Goal: Information Seeking & Learning: Learn about a topic

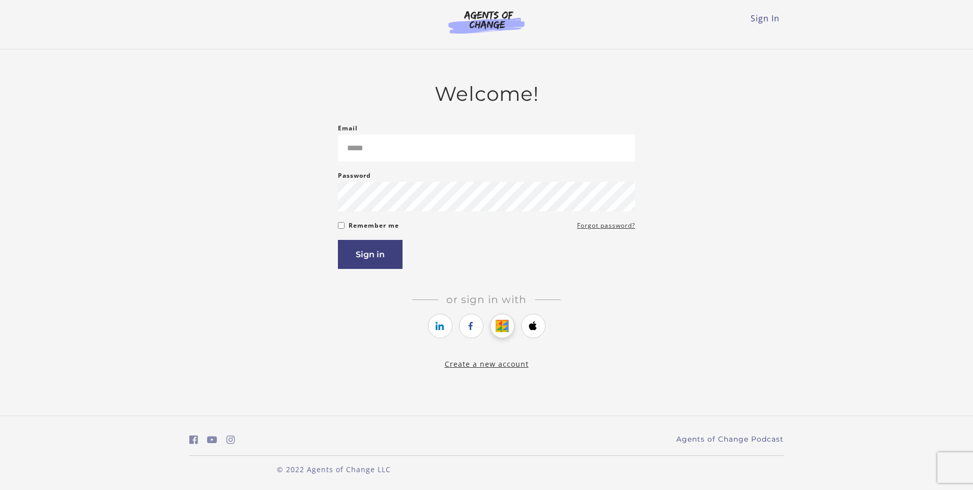
click at [495, 328] on link "https://courses.thinkific.com/users/auth/google?ss%5Breferral%5D=&ss%5Buser_ret…" at bounding box center [502, 325] width 24 height 24
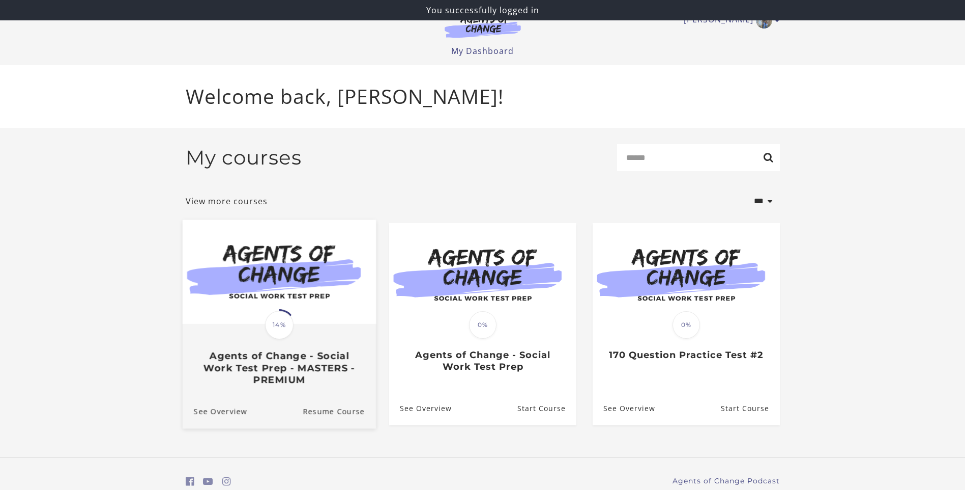
click at [295, 320] on img at bounding box center [278, 271] width 193 height 104
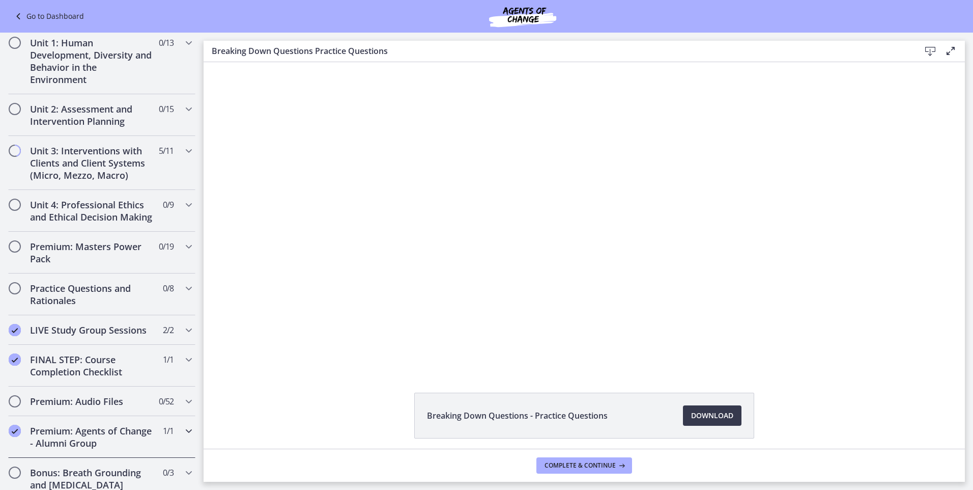
scroll to position [342, 0]
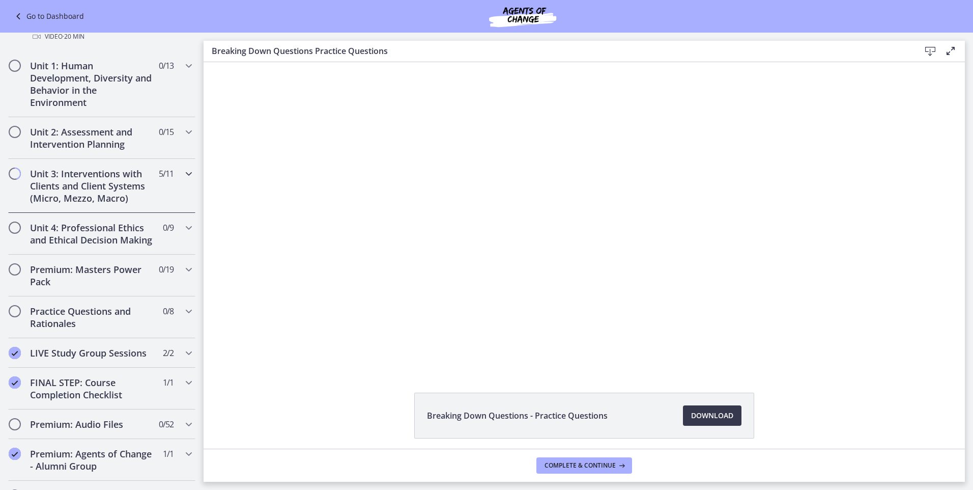
click at [73, 191] on h2 "Unit 3: Interventions with Clients and Client Systems (Micro, Mezzo, Macro)" at bounding box center [92, 185] width 124 height 37
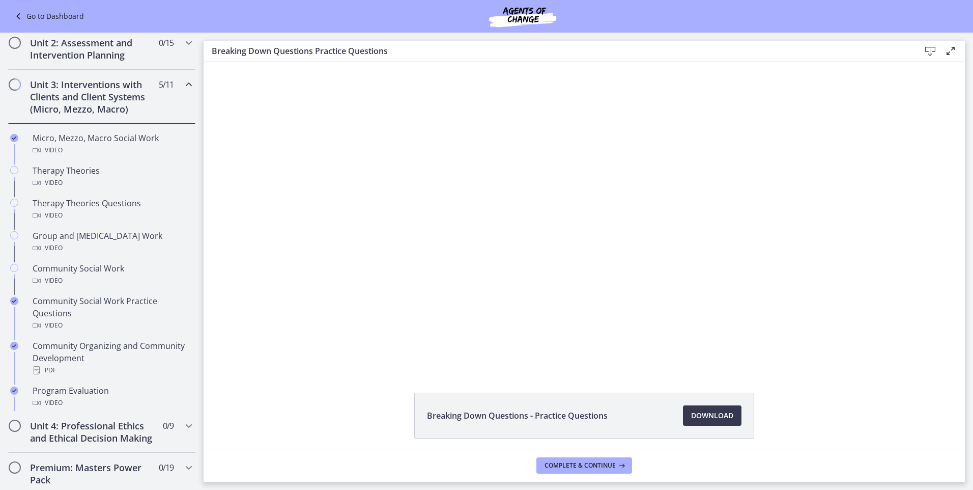
scroll to position [340, 0]
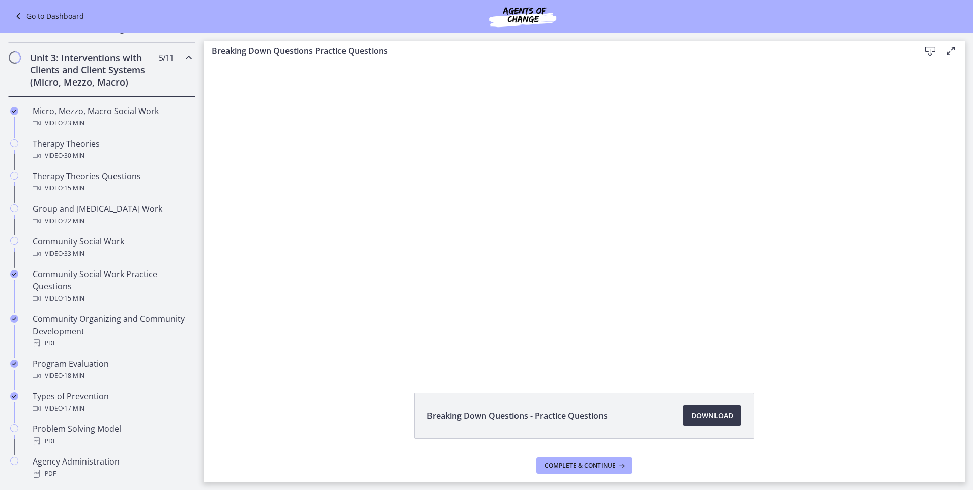
click at [95, 85] on h2 "Unit 3: Interventions with Clients and Client Systems (Micro, Mezzo, Macro)" at bounding box center [92, 69] width 124 height 37
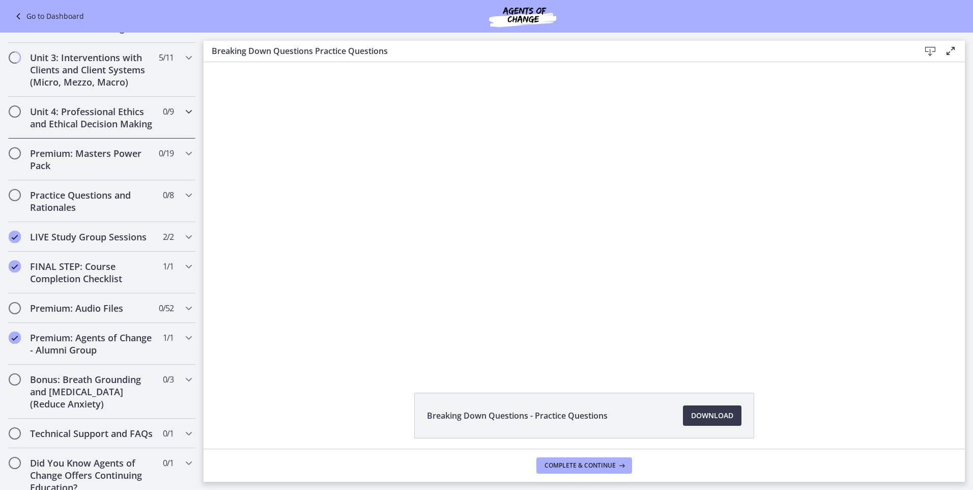
click at [97, 130] on h2 "Unit 4: Professional Ethics and Ethical Decision Making" at bounding box center [92, 117] width 124 height 24
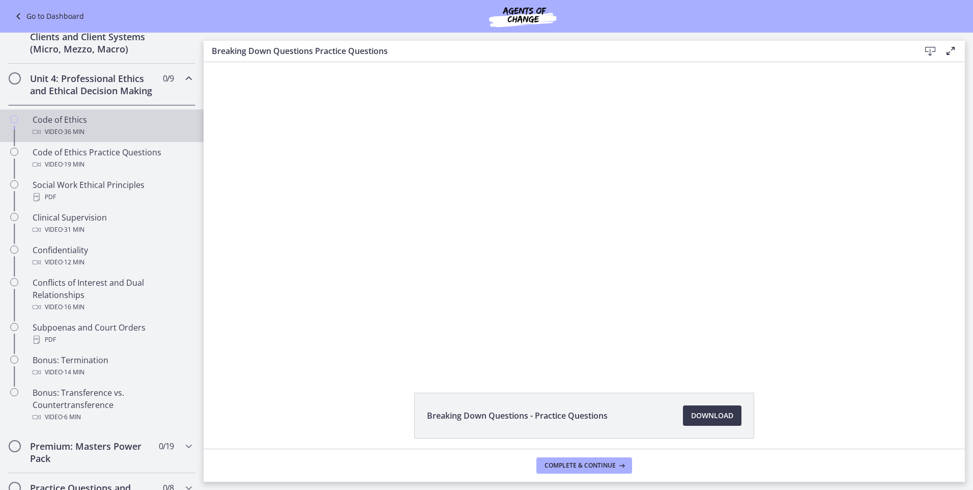
scroll to position [391, 0]
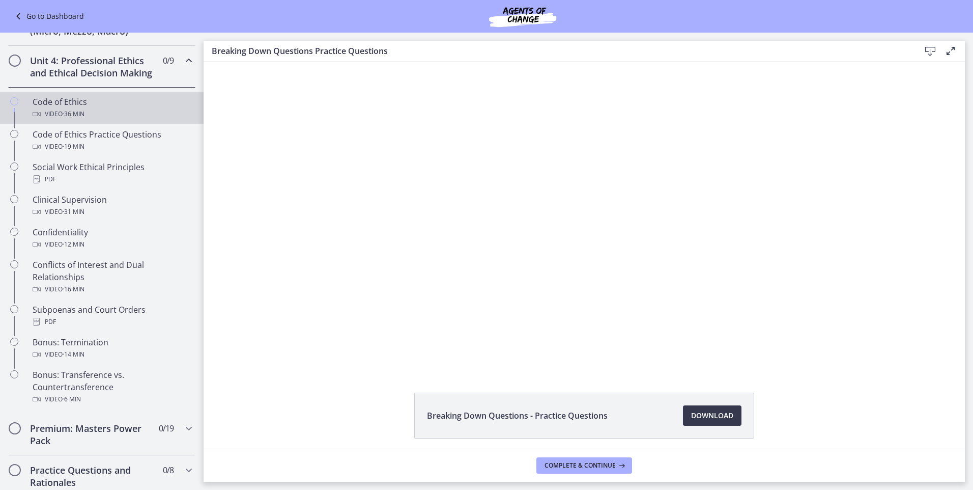
click at [69, 120] on div "Code of Ethics Video · 36 min" at bounding box center [112, 108] width 159 height 24
click at [715, 413] on span "Download Opens in a new window" at bounding box center [712, 415] width 42 height 12
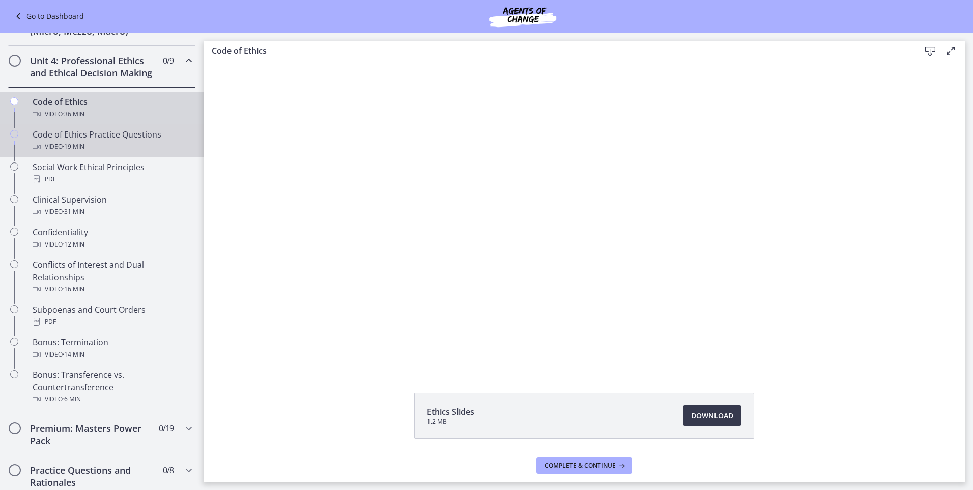
click at [120, 153] on div "Video · 19 min" at bounding box center [112, 146] width 159 height 12
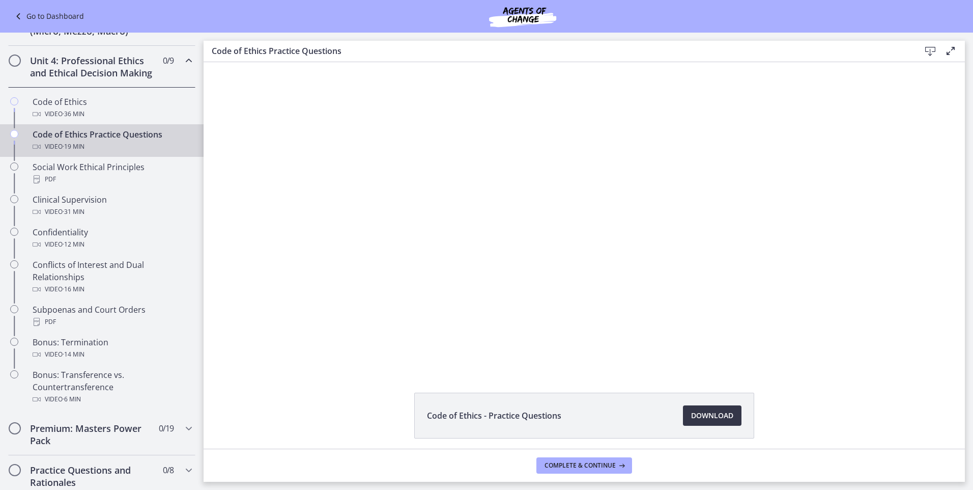
click at [685, 416] on link "Download Opens in a new window" at bounding box center [712, 415] width 59 height 20
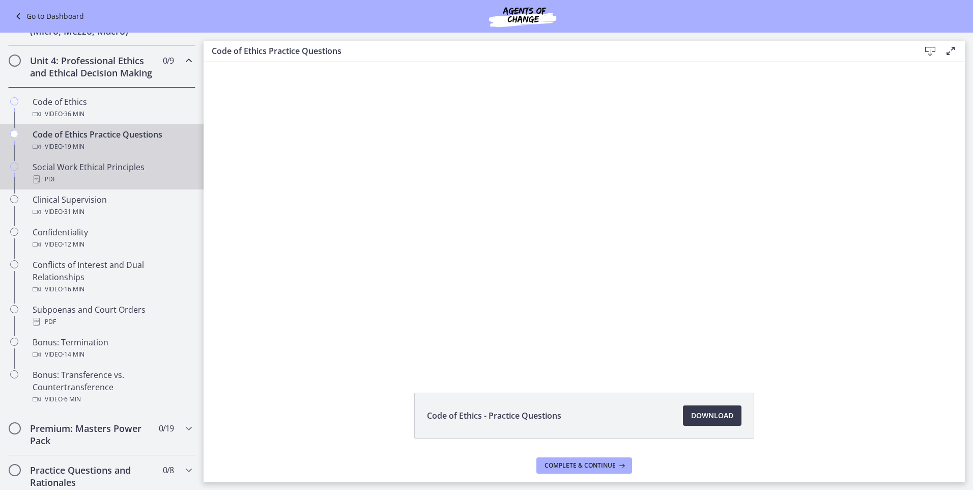
click at [90, 185] on div "PDF" at bounding box center [112, 179] width 159 height 12
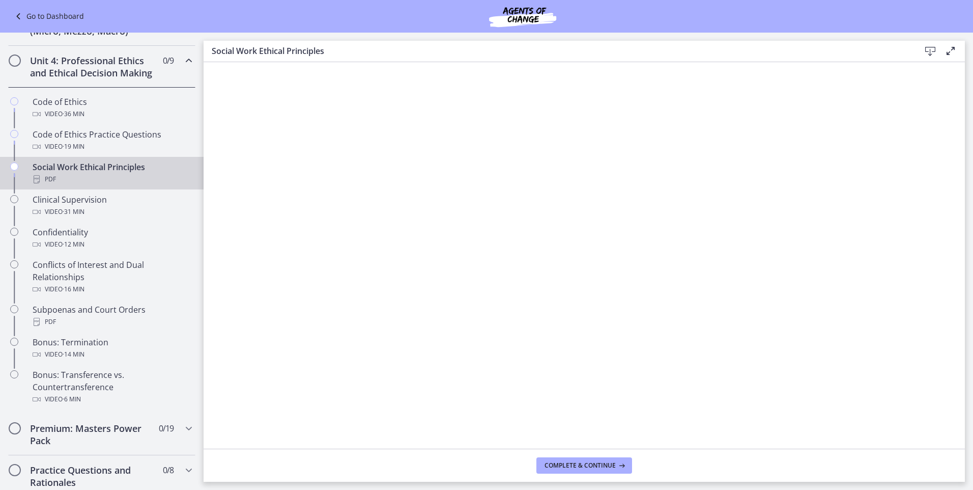
click at [932, 51] on icon at bounding box center [930, 51] width 12 height 12
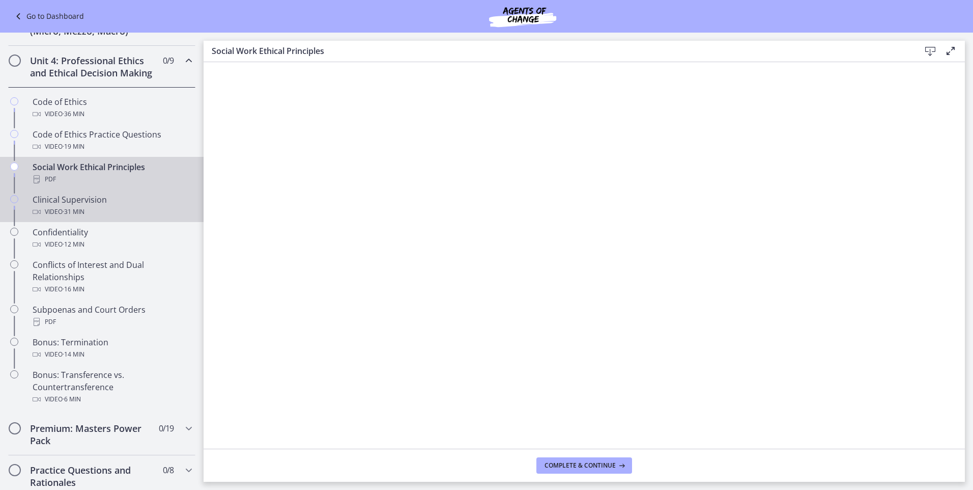
click at [63, 216] on div "Clinical Supervision Video · 31 min" at bounding box center [112, 205] width 159 height 24
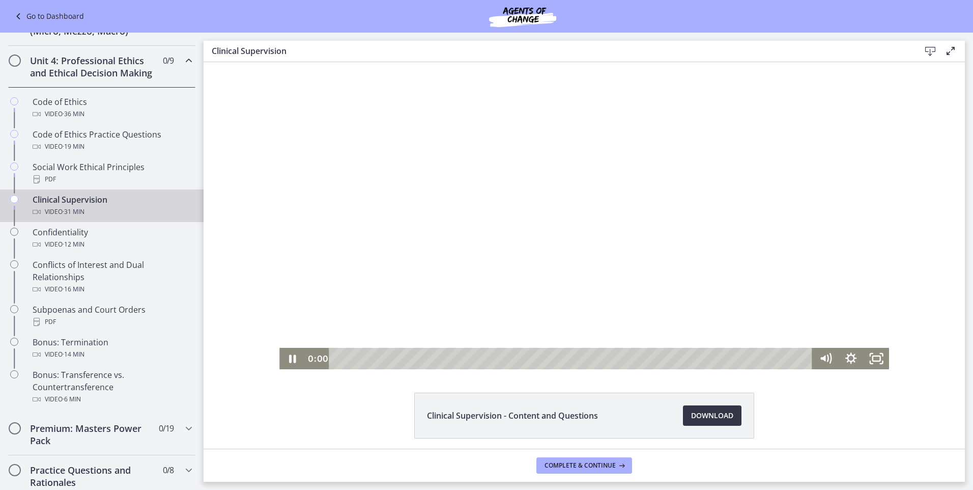
click at [694, 416] on span "Download Opens in a new window" at bounding box center [712, 415] width 42 height 12
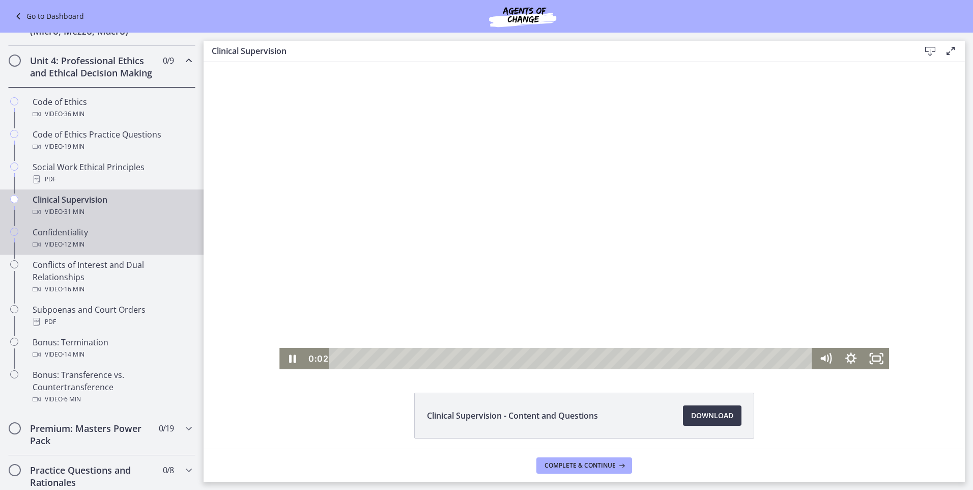
click at [150, 250] on div "Video · 12 min" at bounding box center [112, 244] width 159 height 12
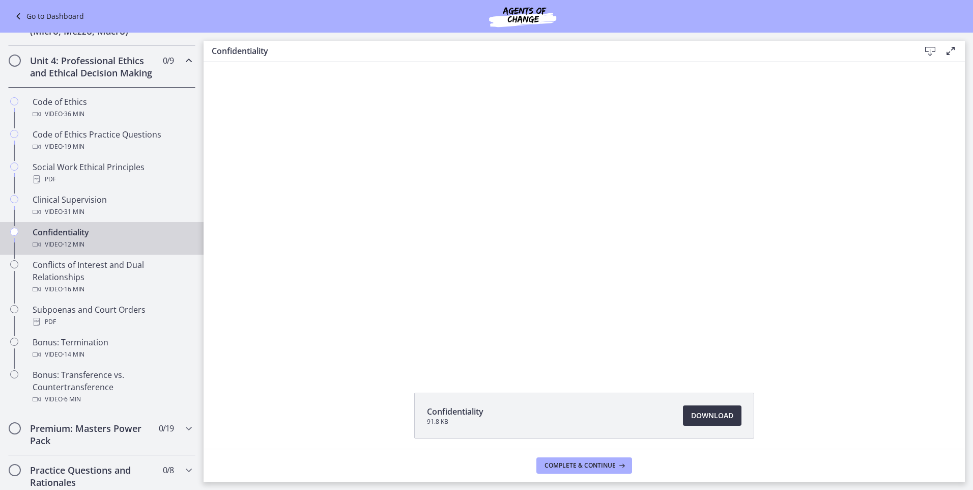
click at [718, 420] on span "Download Opens in a new window" at bounding box center [712, 415] width 42 height 12
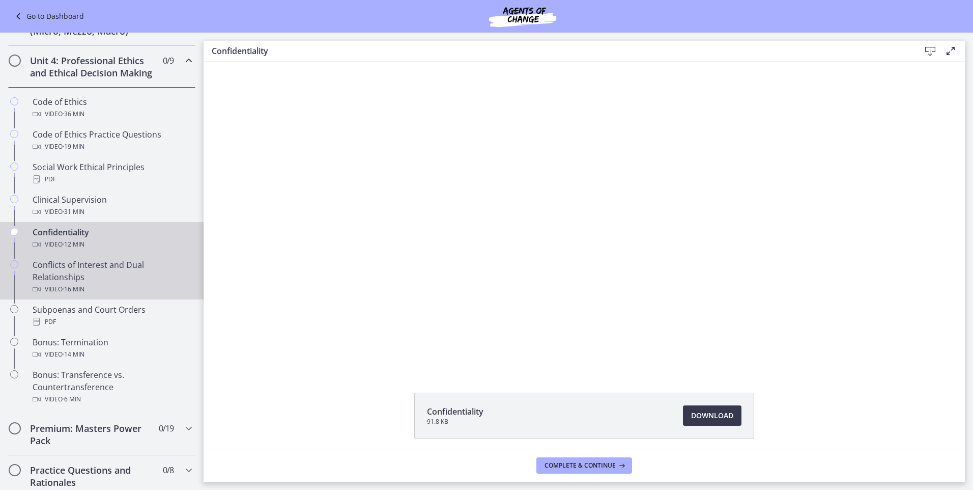
click at [105, 292] on div "Conflicts of Interest and Dual Relationships Video · 16 min" at bounding box center [112, 276] width 159 height 37
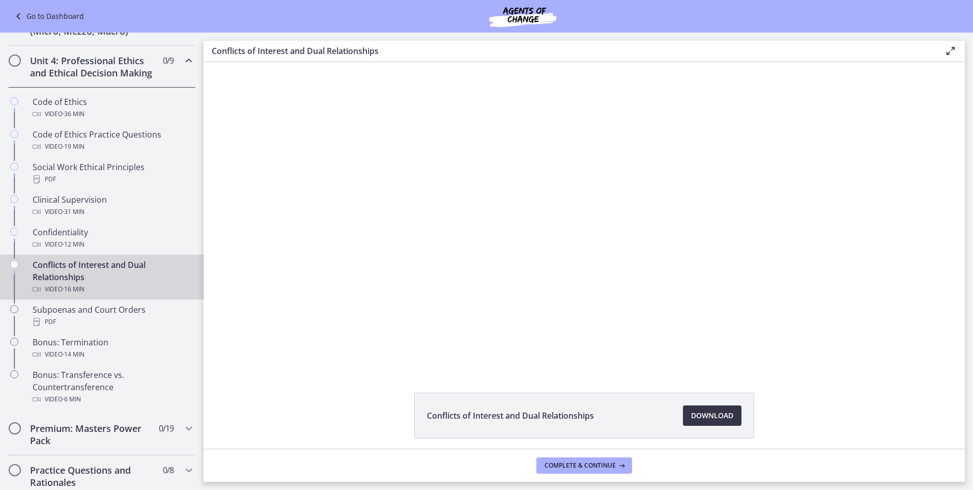
click at [693, 414] on span "Download Opens in a new window" at bounding box center [712, 415] width 42 height 12
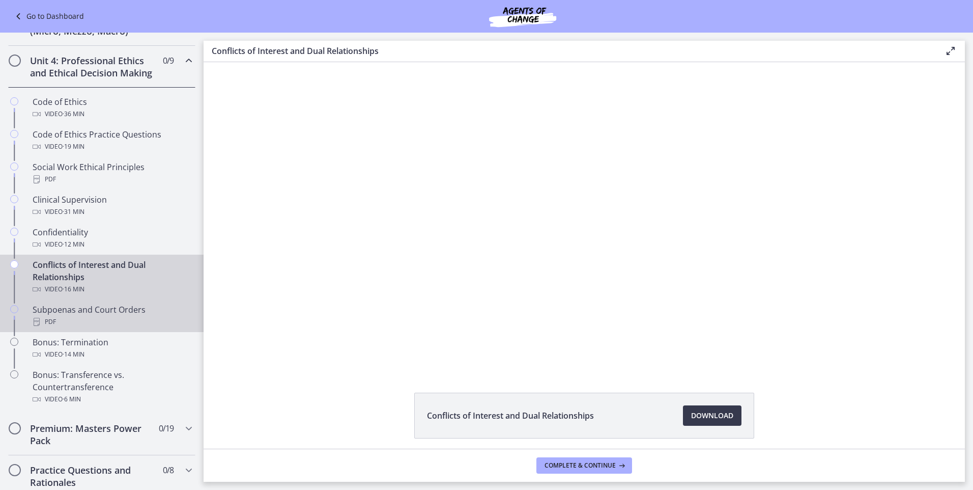
click at [101, 332] on link "Subpoenas and Court Orders PDF" at bounding box center [102, 315] width 204 height 33
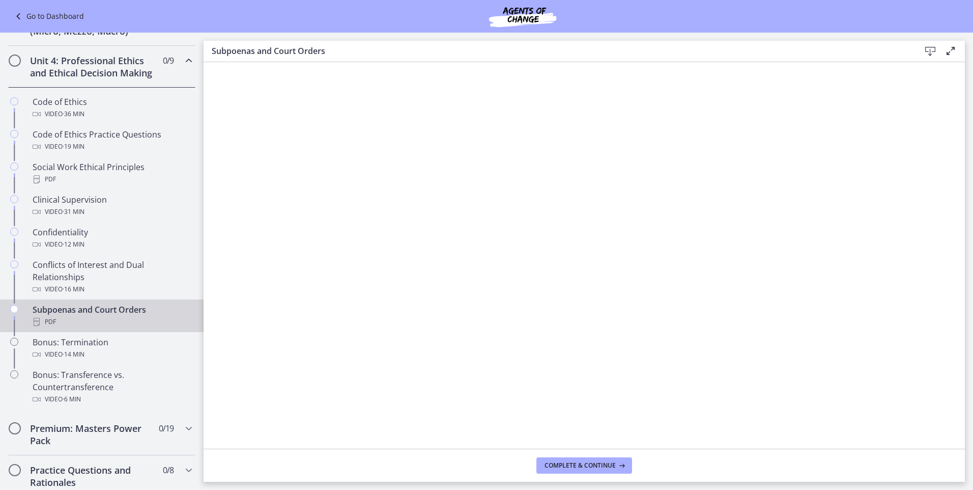
click at [936, 46] on div "Download Enable fullscreen" at bounding box center [936, 51] width 41 height 13
click at [932, 49] on icon at bounding box center [930, 51] width 12 height 12
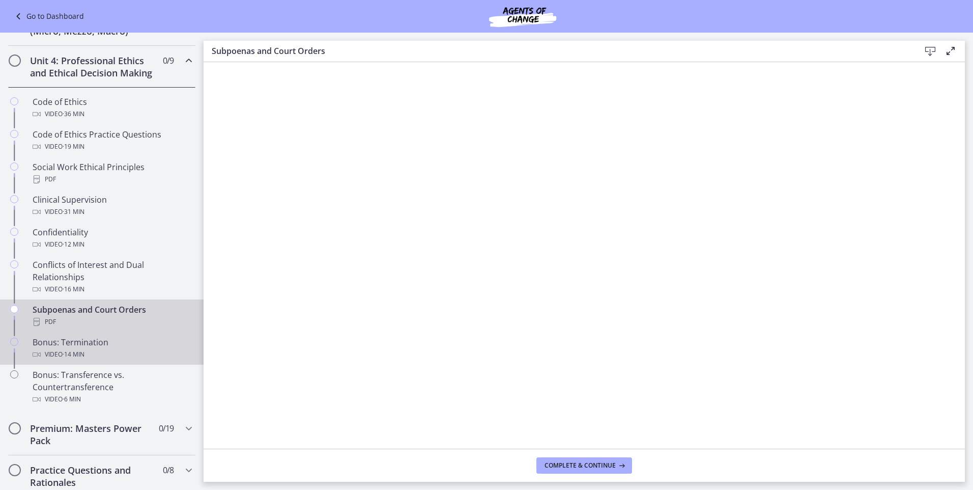
click at [111, 355] on div "Bonus: Termination Video · 14 min" at bounding box center [112, 348] width 159 height 24
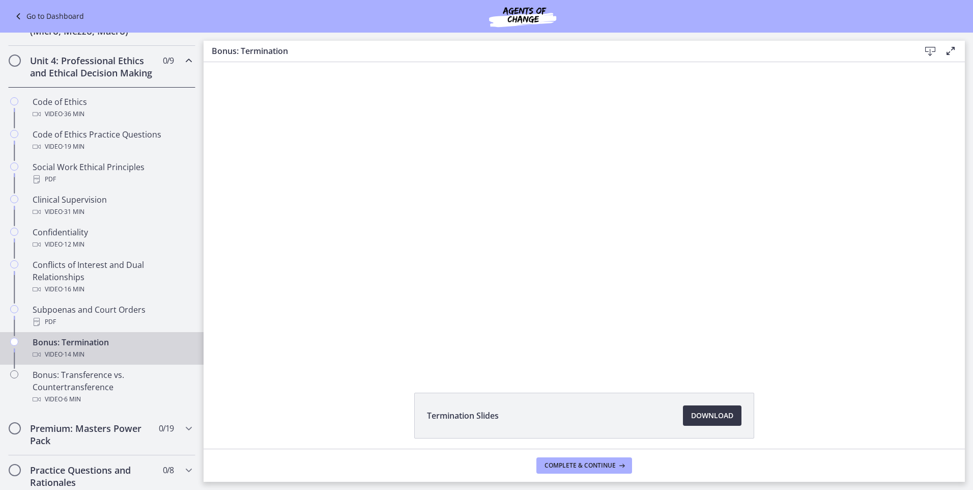
click at [702, 410] on span "Download Opens in a new window" at bounding box center [712, 415] width 42 height 12
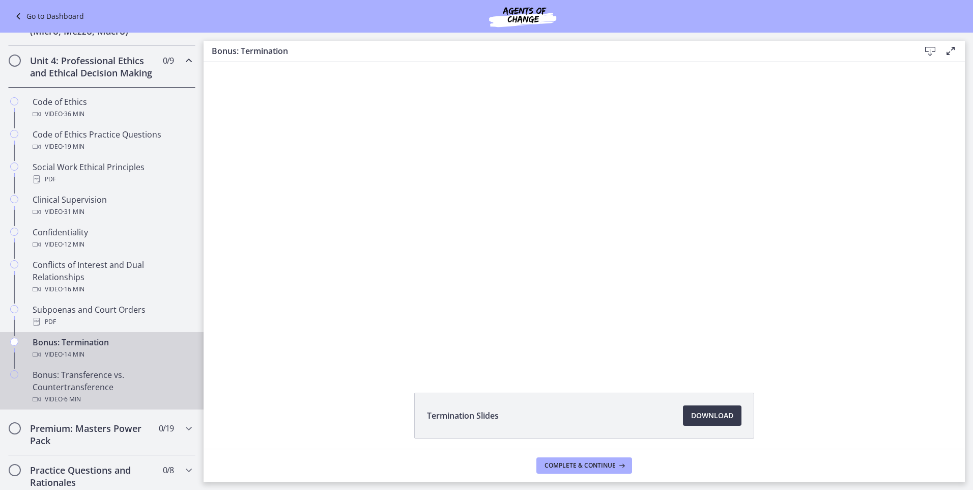
click at [107, 382] on div "Bonus: Transference vs. Countertransference Video · 6 min" at bounding box center [112, 386] width 159 height 37
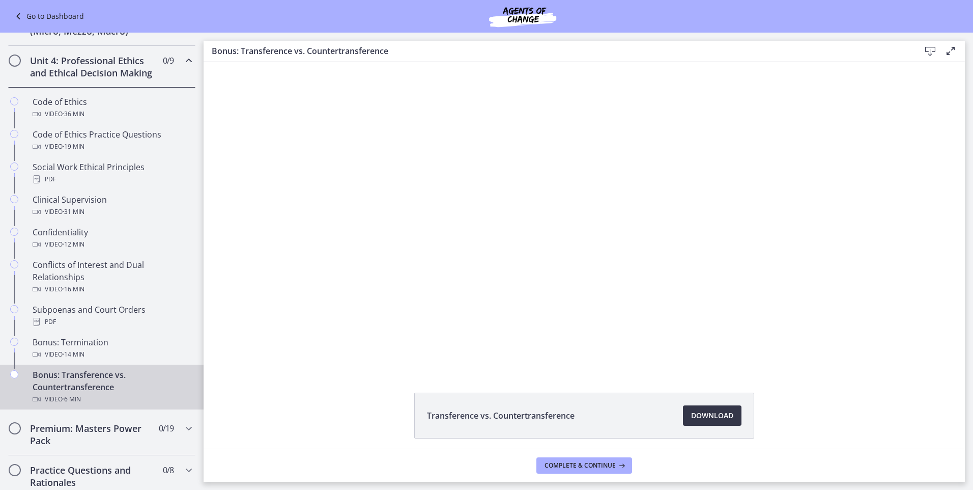
click at [713, 417] on span "Download Opens in a new window" at bounding box center [712, 415] width 42 height 12
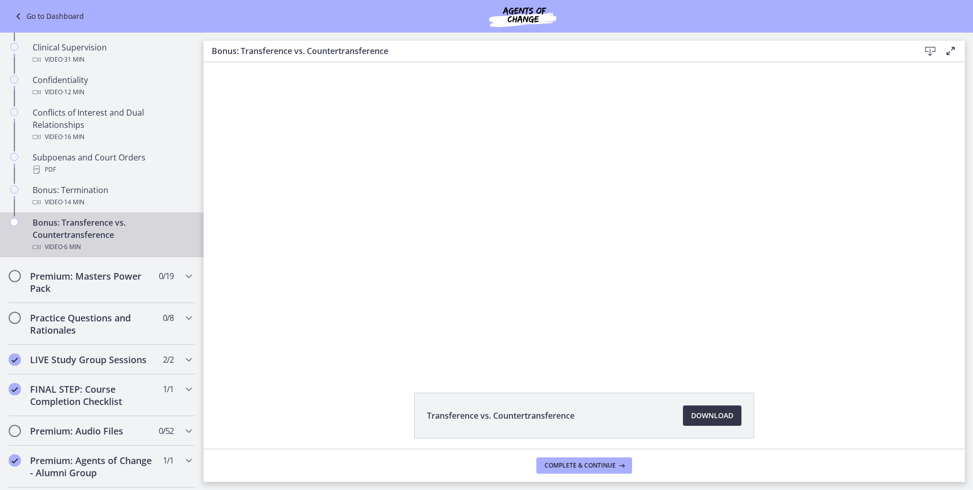
scroll to position [544, 0]
click at [135, 291] on h2 "Premium: Masters Power Pack" at bounding box center [92, 281] width 124 height 24
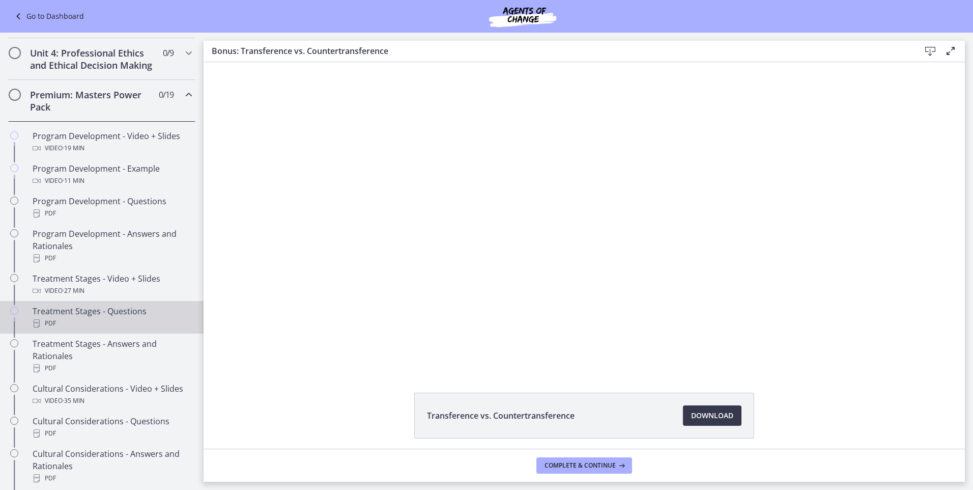
scroll to position [391, 0]
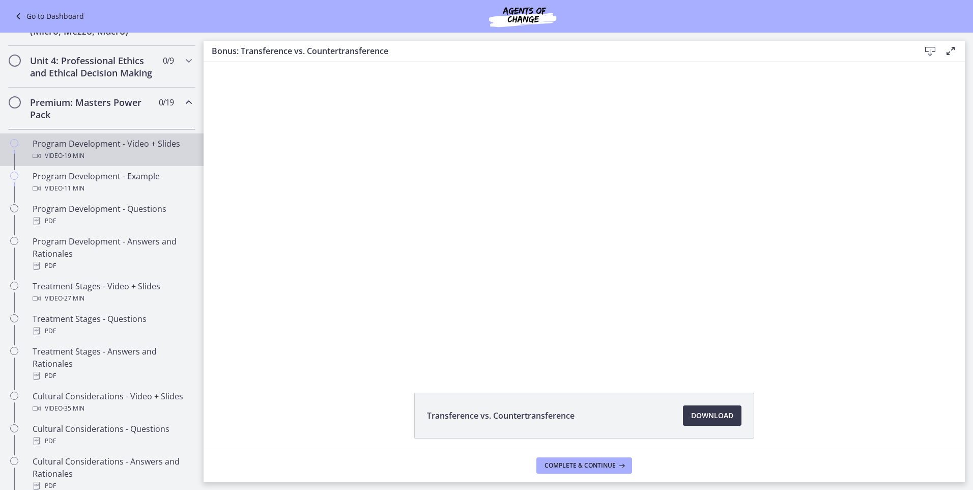
click at [104, 162] on div "Video · 19 min" at bounding box center [112, 156] width 159 height 12
click at [702, 417] on span "Download Opens in a new window" at bounding box center [712, 415] width 42 height 12
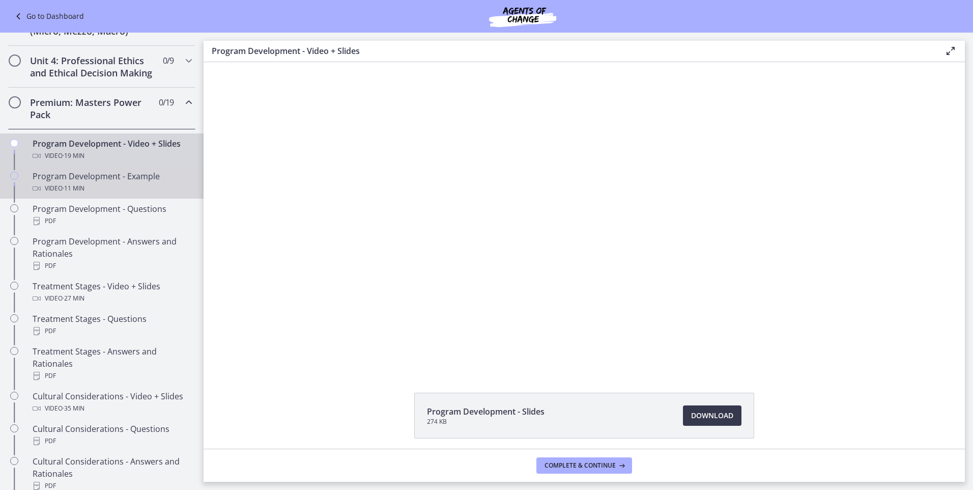
click at [105, 185] on div "Program Development - Example Video · 11 min" at bounding box center [112, 182] width 159 height 24
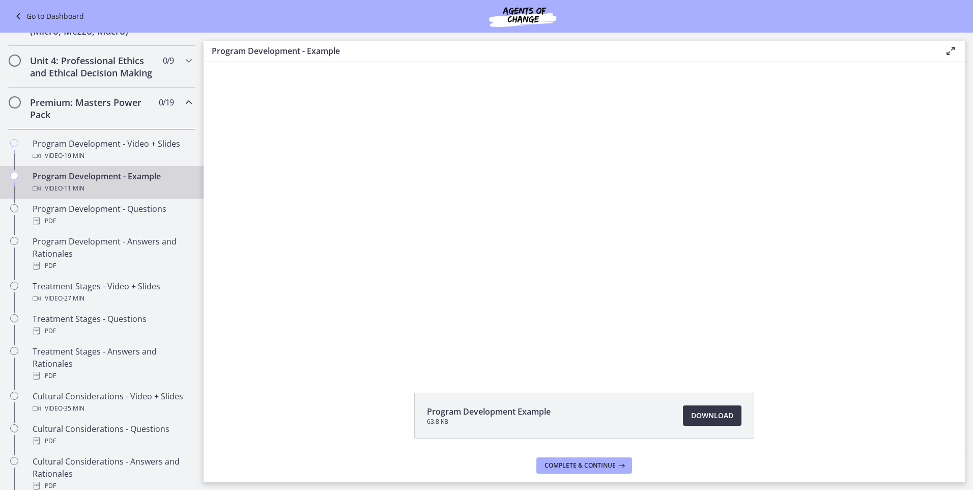
click at [691, 415] on span "Download Opens in a new window" at bounding box center [712, 415] width 42 height 12
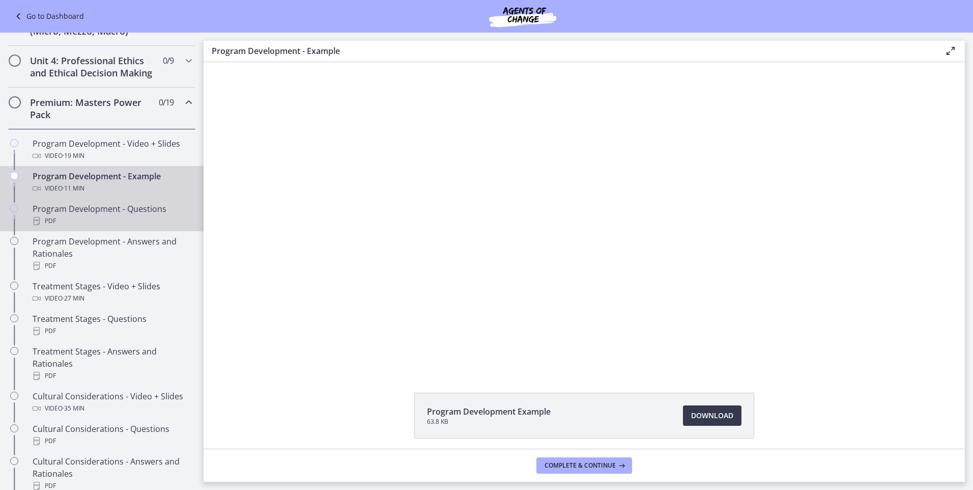
click at [99, 219] on div "Program Development - Questions PDF" at bounding box center [112, 215] width 159 height 24
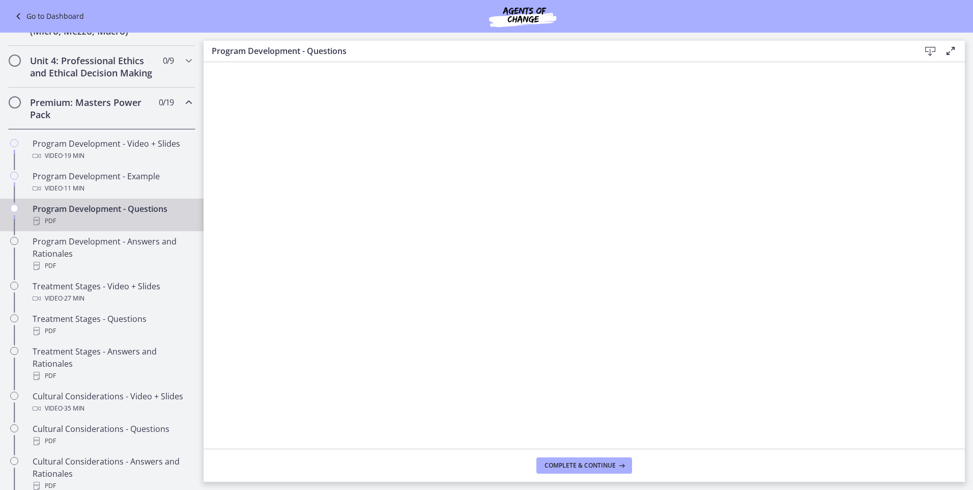
click at [924, 50] on div "Download Enable fullscreen" at bounding box center [936, 51] width 41 height 13
click at [928, 50] on icon at bounding box center [930, 51] width 12 height 12
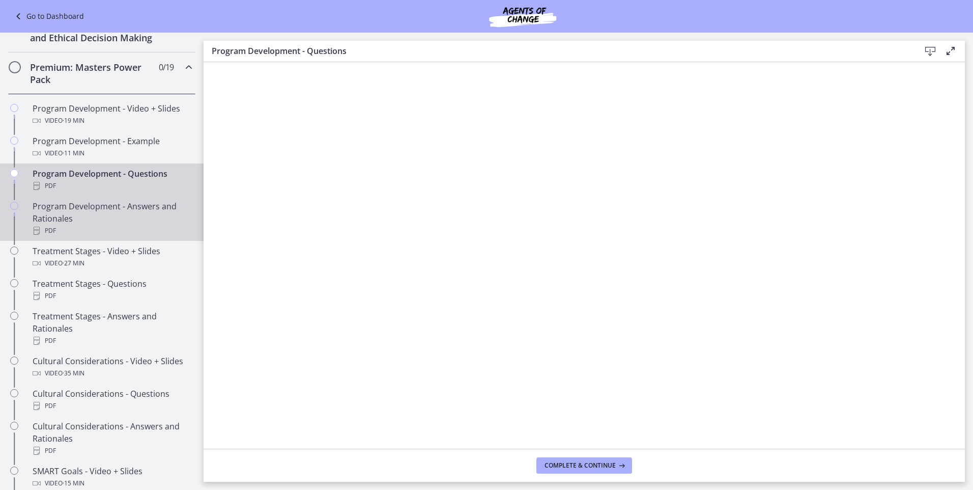
scroll to position [493, 0]
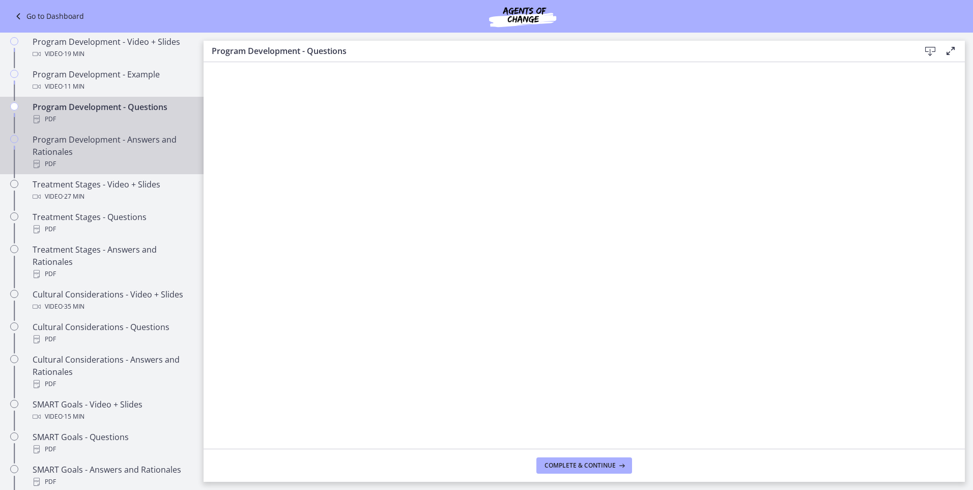
click at [103, 160] on div "Program Development - Answers and Rationales PDF" at bounding box center [112, 151] width 159 height 37
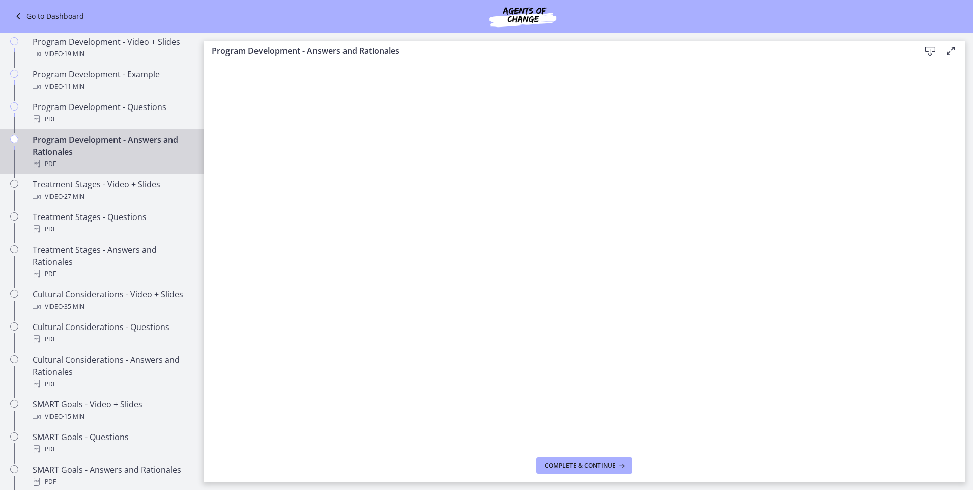
click at [930, 50] on icon at bounding box center [930, 51] width 12 height 12
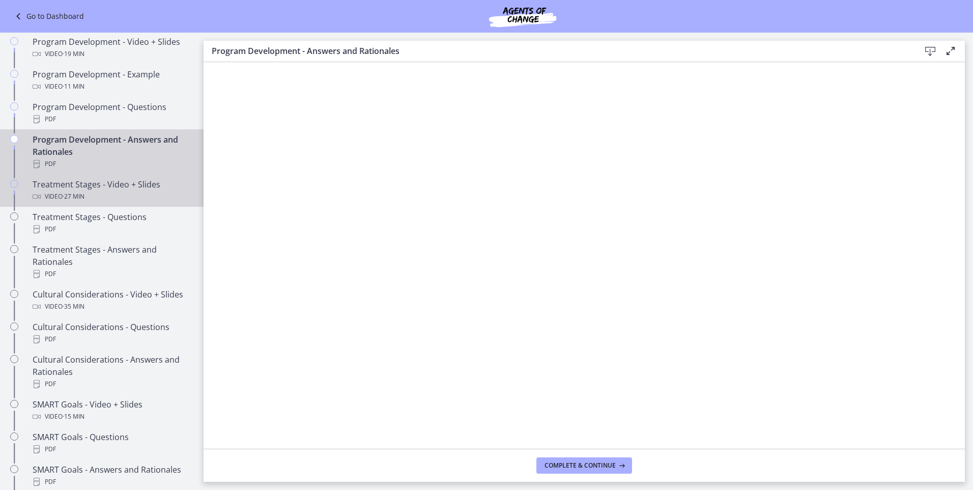
click at [119, 195] on div "Treatment Stages - Video + Slides Video · 27 min" at bounding box center [112, 190] width 159 height 24
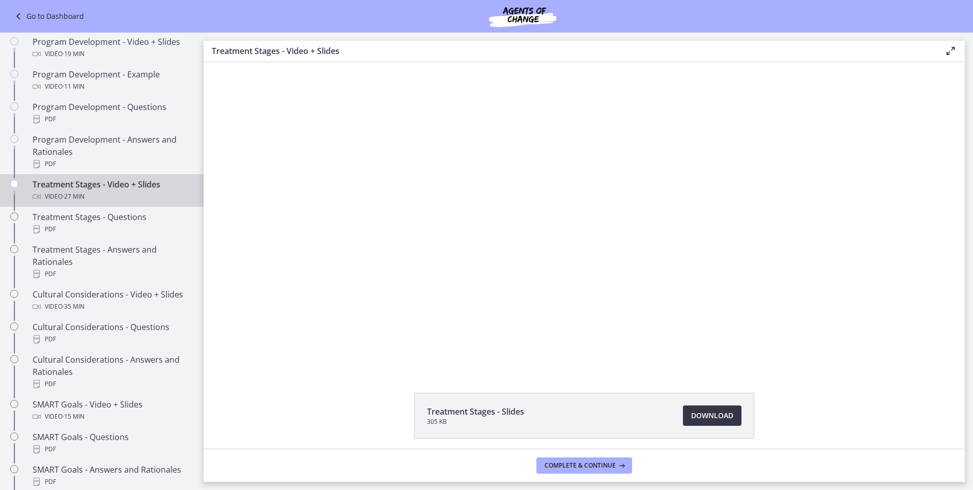
click at [717, 415] on span "Download Opens in a new window" at bounding box center [712, 415] width 42 height 12
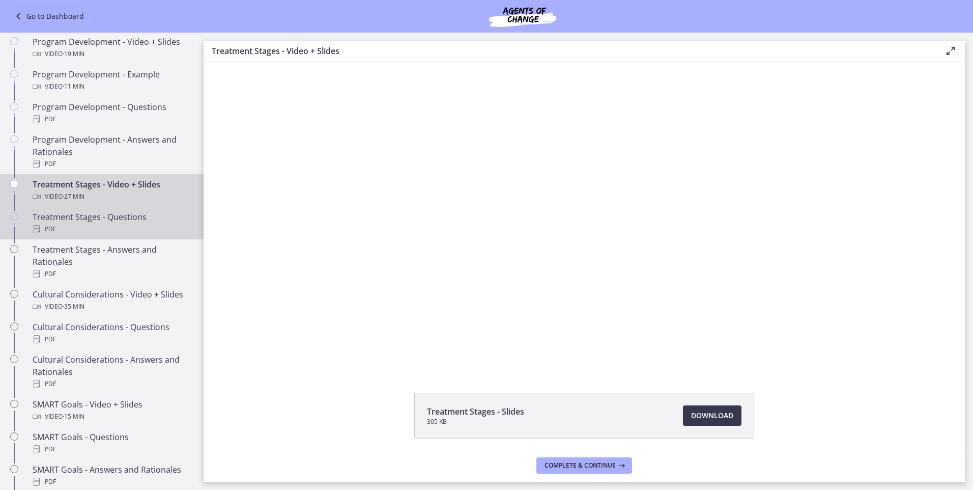
click at [92, 235] on div "PDF" at bounding box center [112, 229] width 159 height 12
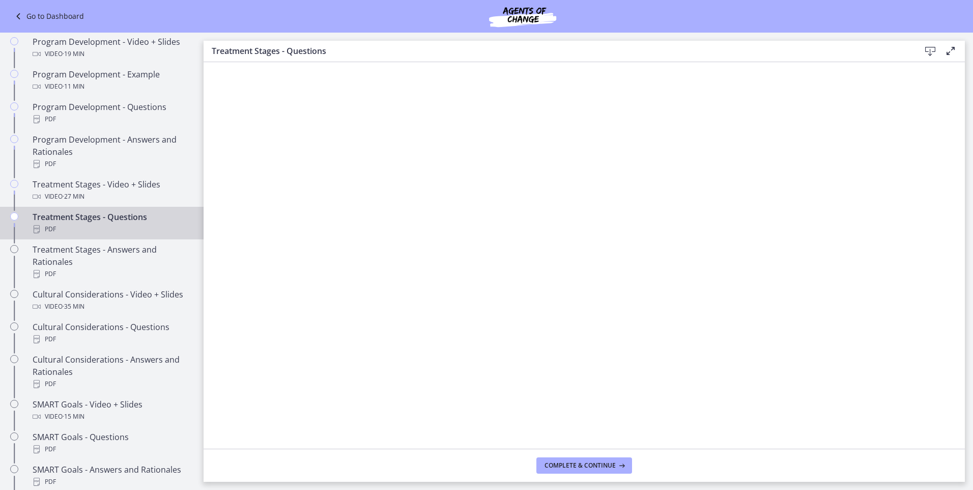
click at [928, 47] on icon at bounding box center [930, 51] width 12 height 12
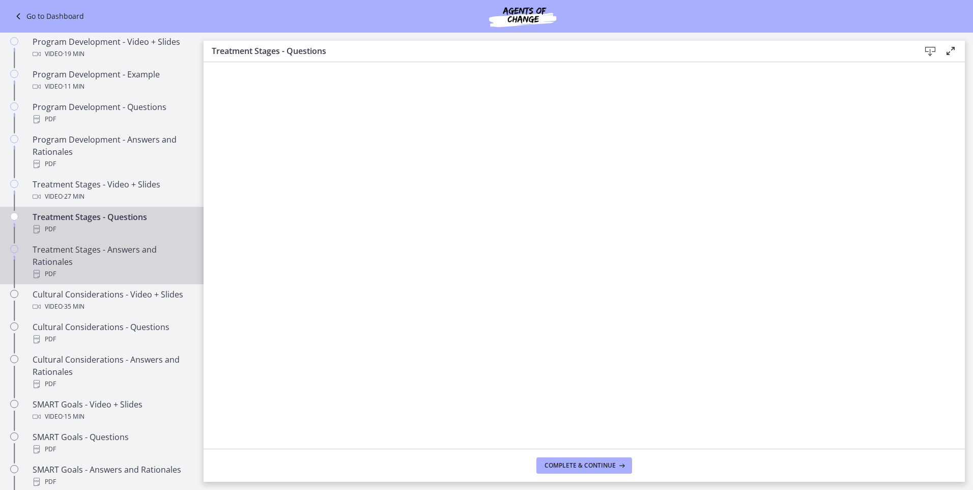
click at [90, 265] on div "Treatment Stages - Answers and Rationales PDF" at bounding box center [112, 261] width 159 height 37
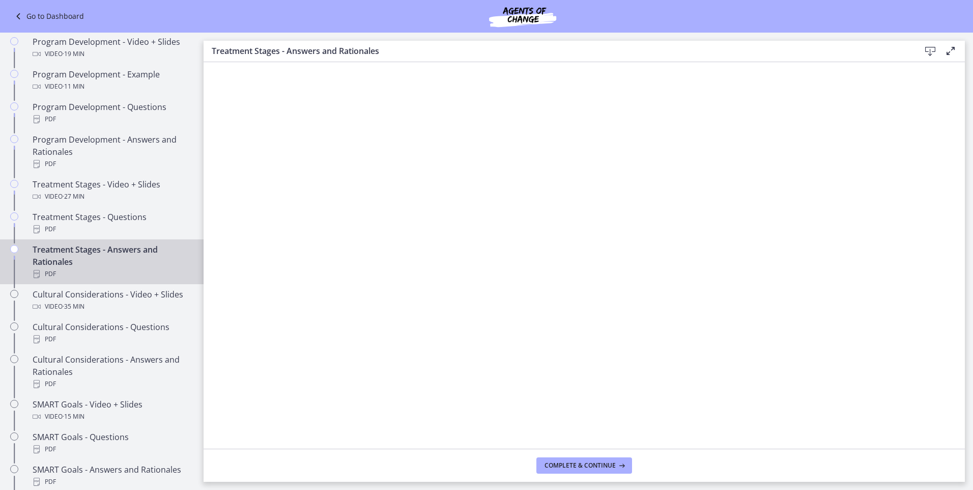
click at [934, 48] on icon at bounding box center [930, 51] width 12 height 12
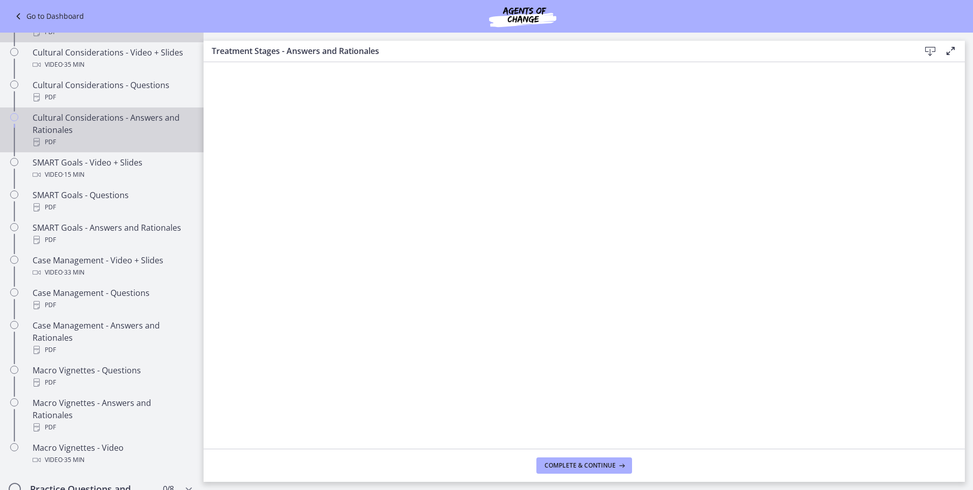
scroll to position [747, 0]
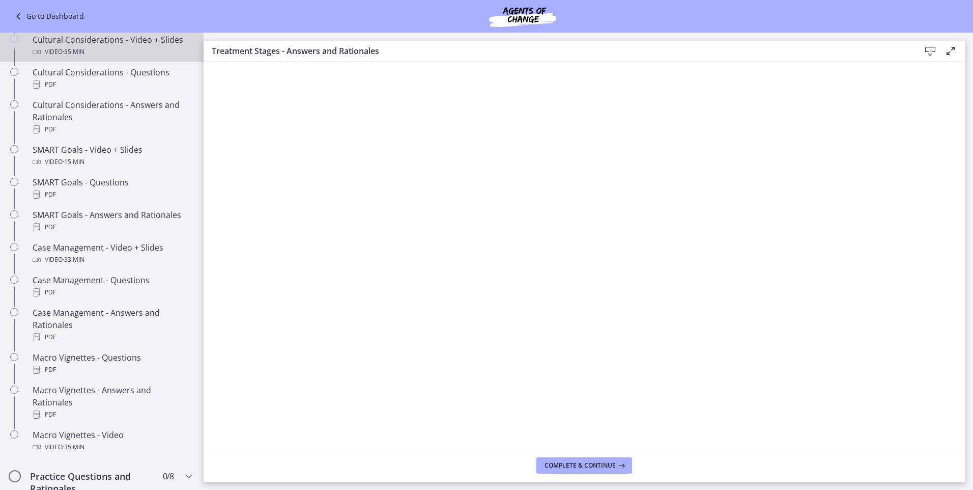
click at [91, 48] on div "Cultural Considerations - Video + Slides Video · 35 min" at bounding box center [112, 46] width 159 height 24
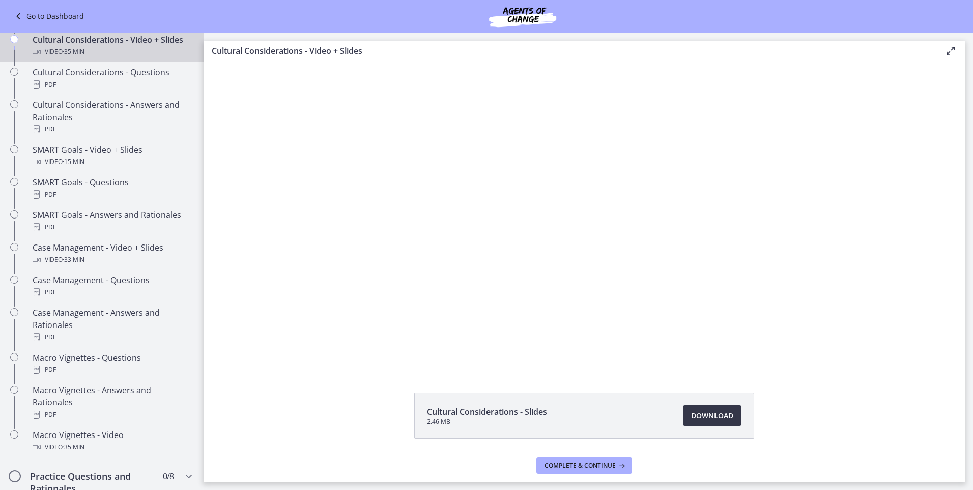
click at [691, 415] on span "Download Opens in a new window" at bounding box center [712, 415] width 42 height 12
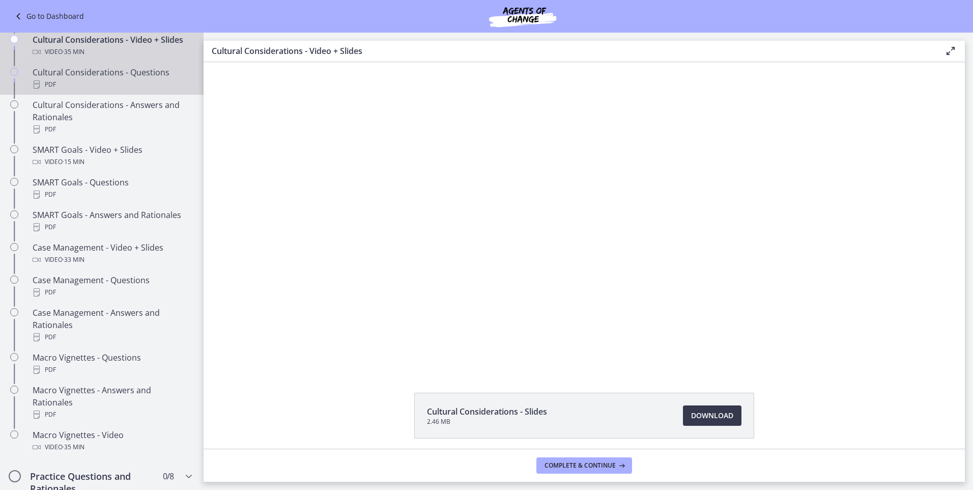
click at [84, 91] on div "Cultural Considerations - Questions PDF" at bounding box center [112, 78] width 159 height 24
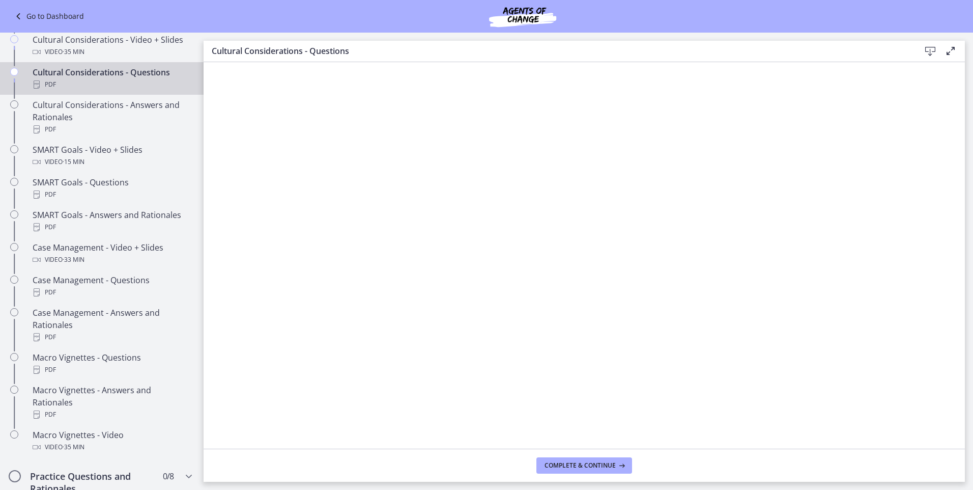
click at [931, 57] on icon at bounding box center [930, 51] width 12 height 12
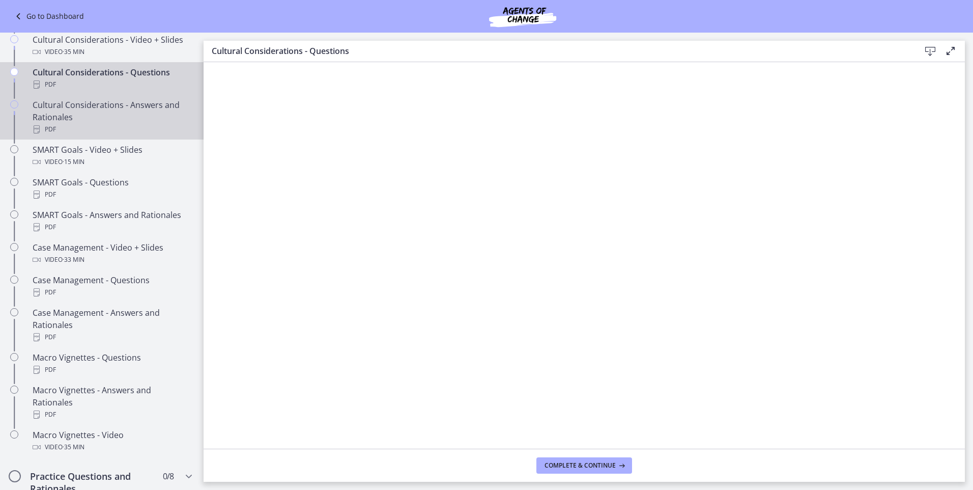
click at [61, 122] on div "Cultural Considerations - Answers and Rationales PDF" at bounding box center [112, 117] width 159 height 37
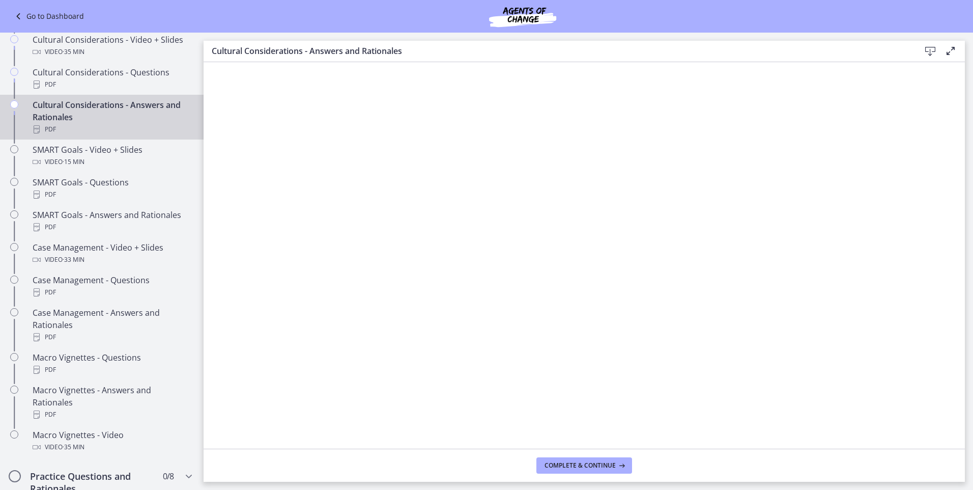
click at [927, 54] on icon at bounding box center [930, 51] width 12 height 12
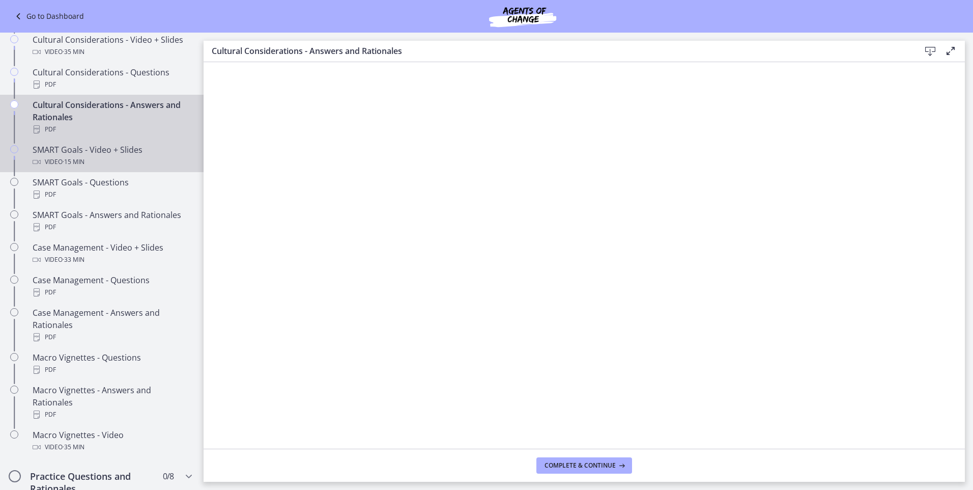
click at [55, 168] on div "Video · 15 min" at bounding box center [112, 162] width 159 height 12
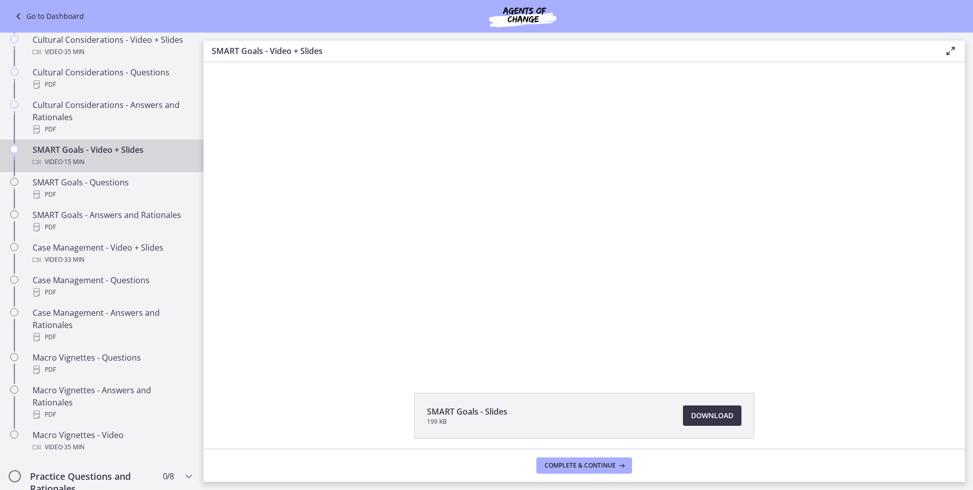
click at [717, 419] on span "Download Opens in a new window" at bounding box center [712, 415] width 42 height 12
click at [91, 197] on div "SMART Goals - Questions PDF" at bounding box center [112, 188] width 159 height 24
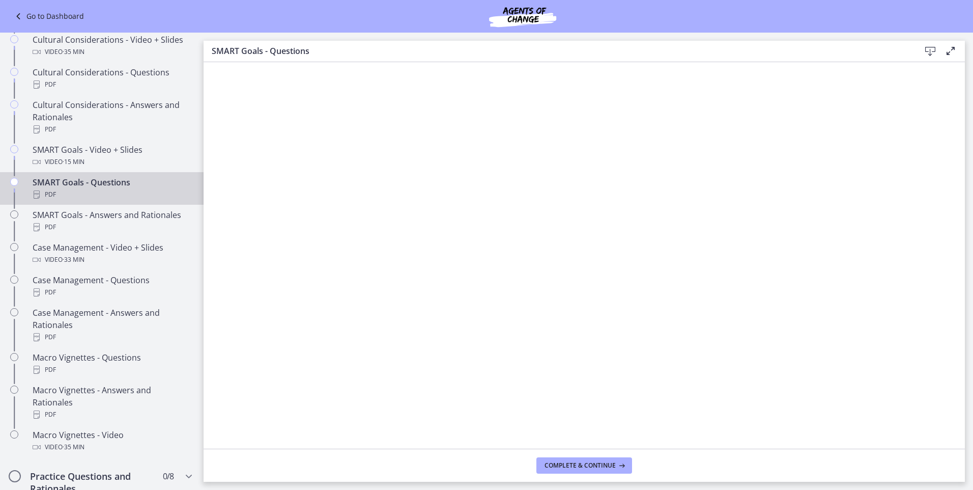
click at [927, 48] on icon at bounding box center [930, 51] width 12 height 12
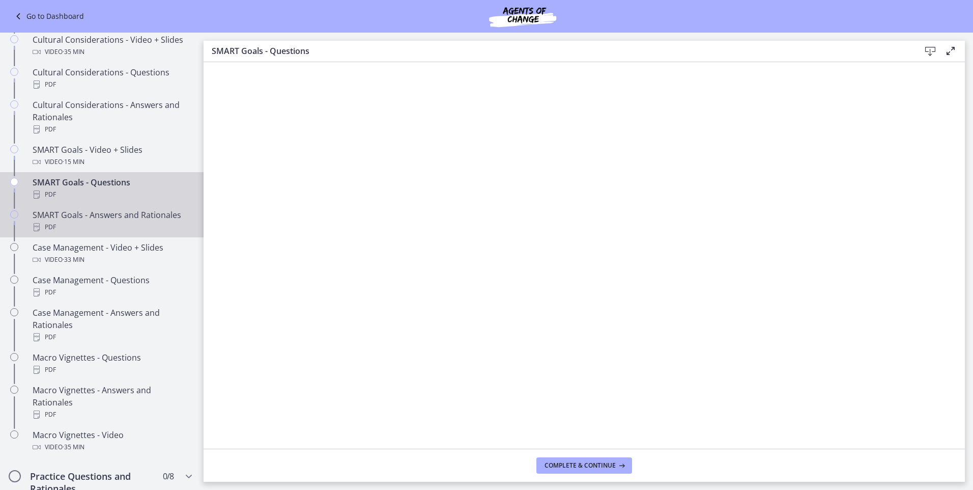
click at [93, 233] on div "PDF" at bounding box center [112, 227] width 159 height 12
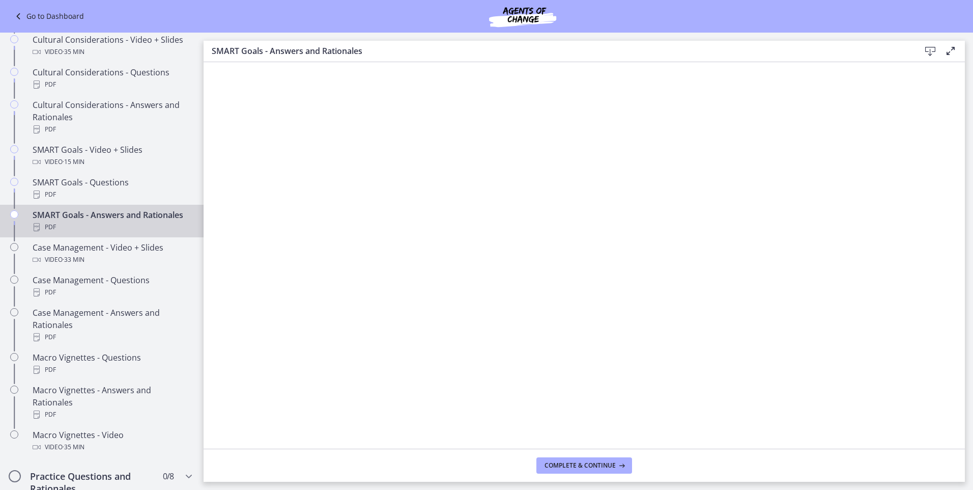
click at [931, 49] on icon at bounding box center [930, 51] width 12 height 12
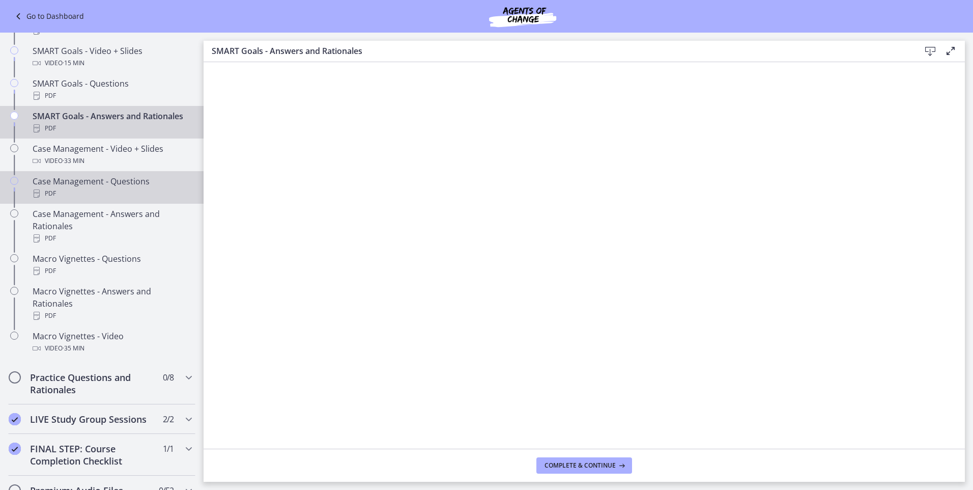
scroll to position [849, 0]
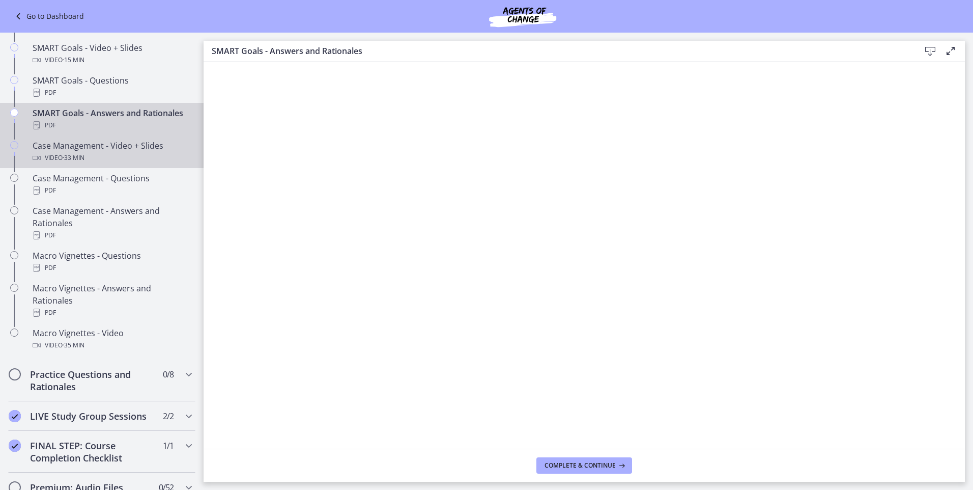
click at [87, 164] on div "Case Management - Video + Slides Video · 33 min" at bounding box center [112, 151] width 159 height 24
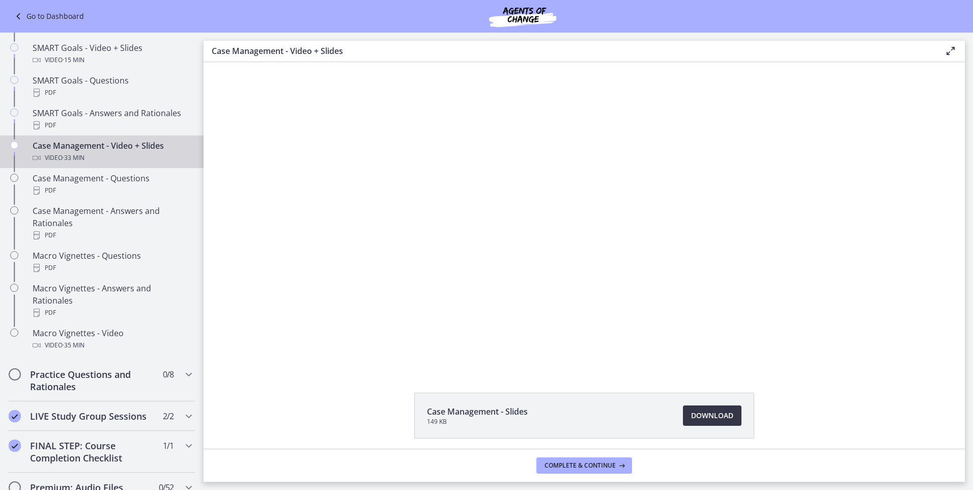
click at [723, 419] on span "Download Opens in a new window" at bounding box center [712, 415] width 42 height 12
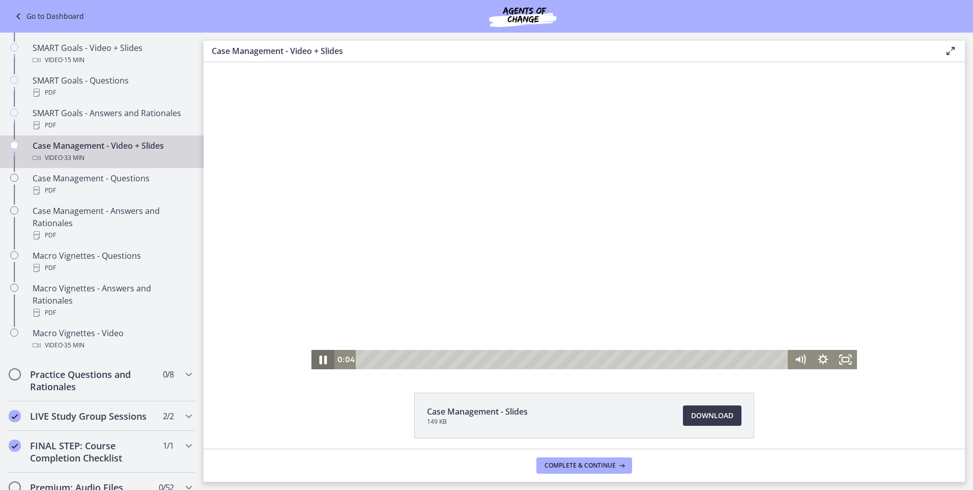
click at [320, 361] on icon "Pause" at bounding box center [324, 359] width 8 height 9
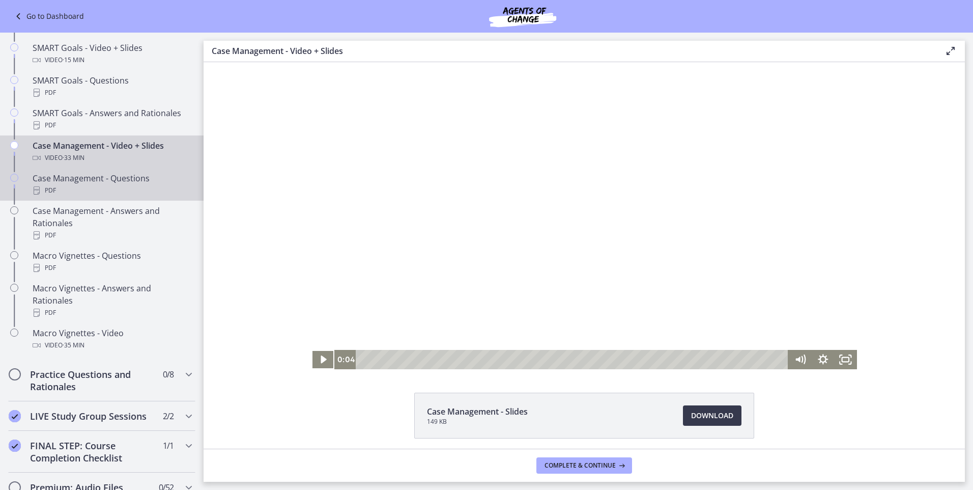
click at [102, 189] on div "Case Management - Questions PDF" at bounding box center [112, 184] width 159 height 24
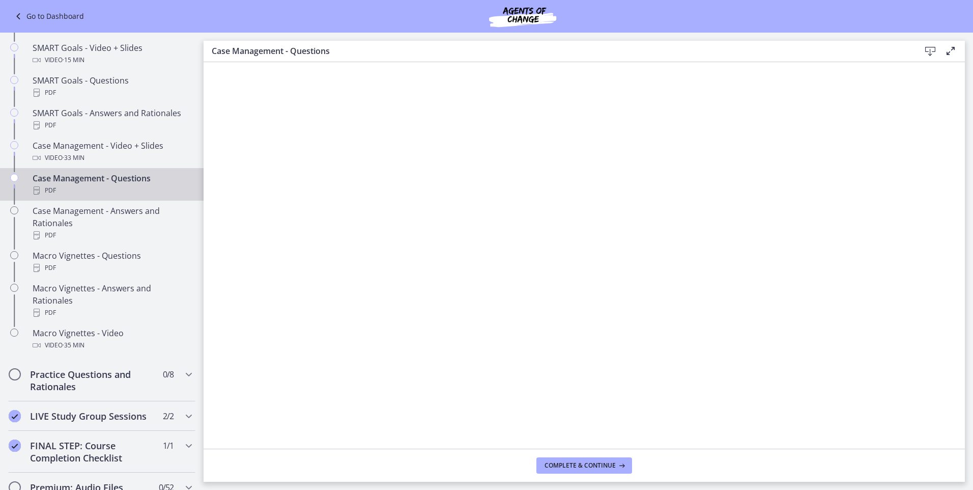
click at [928, 47] on icon at bounding box center [930, 51] width 12 height 12
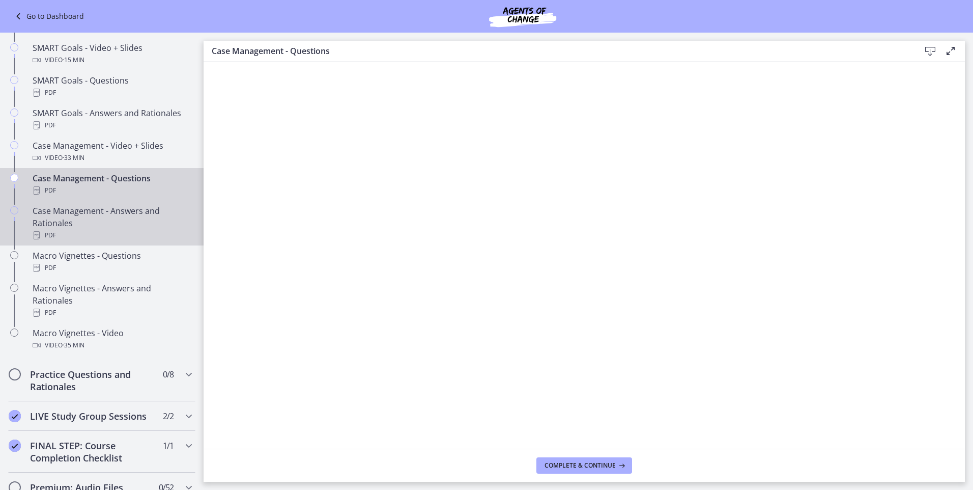
drag, startPoint x: 93, startPoint y: 224, endPoint x: 113, endPoint y: 221, distance: 21.0
click at [93, 224] on div "Case Management - Answers and Rationales PDF" at bounding box center [112, 223] width 159 height 37
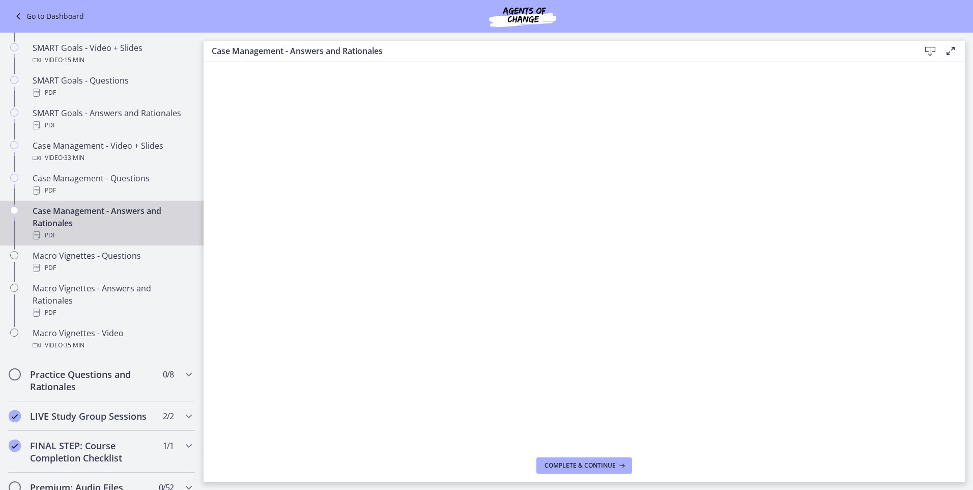
click at [926, 54] on icon at bounding box center [930, 51] width 12 height 12
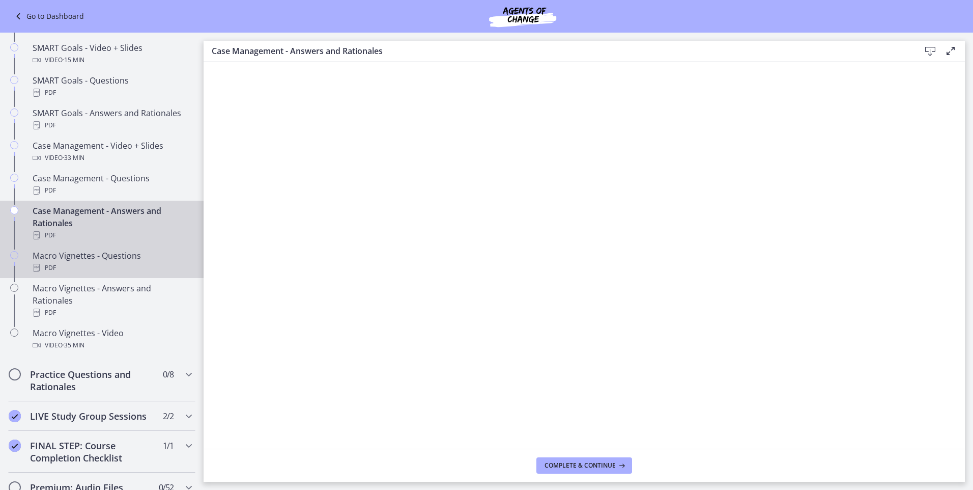
click at [121, 266] on div "Macro Vignettes - Questions PDF" at bounding box center [112, 261] width 159 height 24
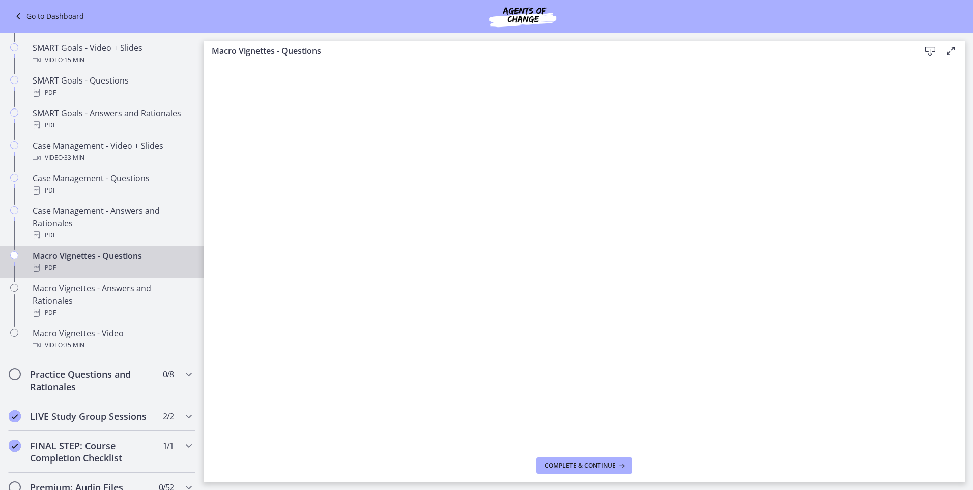
click at [930, 52] on icon at bounding box center [930, 51] width 12 height 12
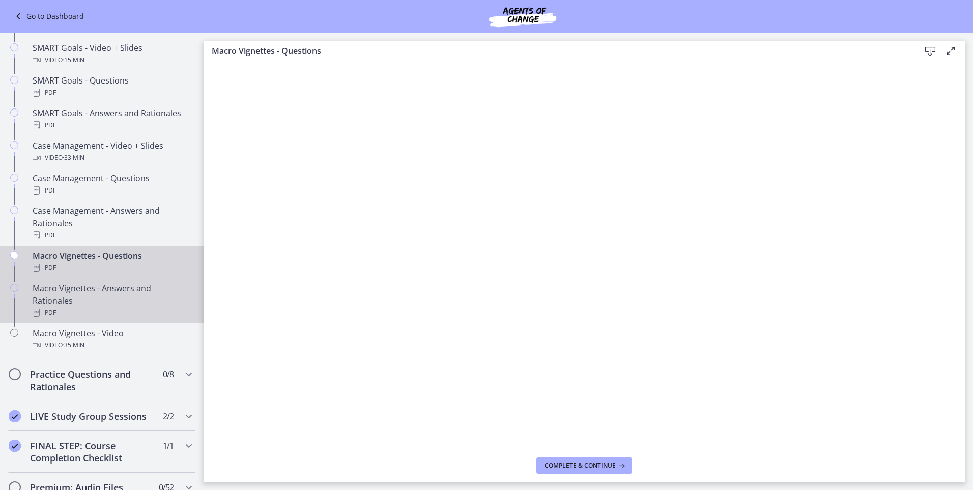
click at [96, 311] on div "Macro Vignettes - Answers and Rationales PDF" at bounding box center [112, 300] width 159 height 37
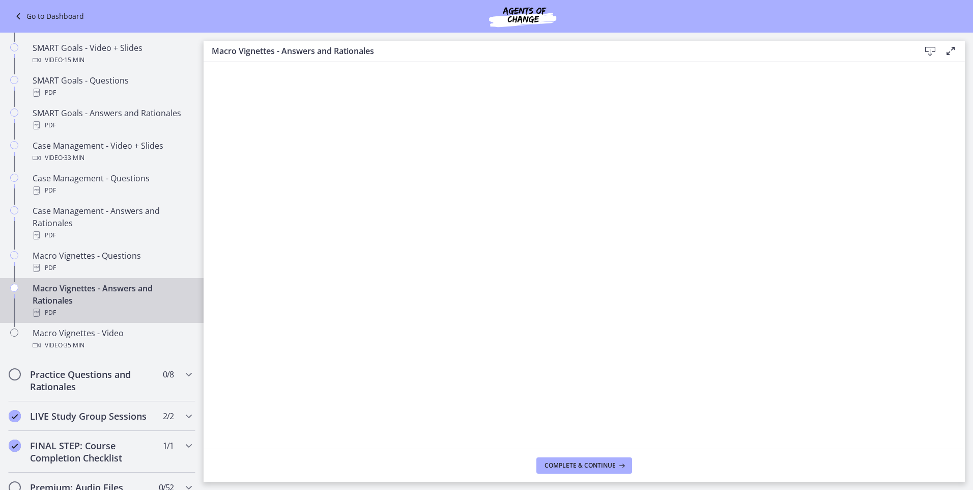
click at [927, 51] on icon at bounding box center [930, 51] width 12 height 12
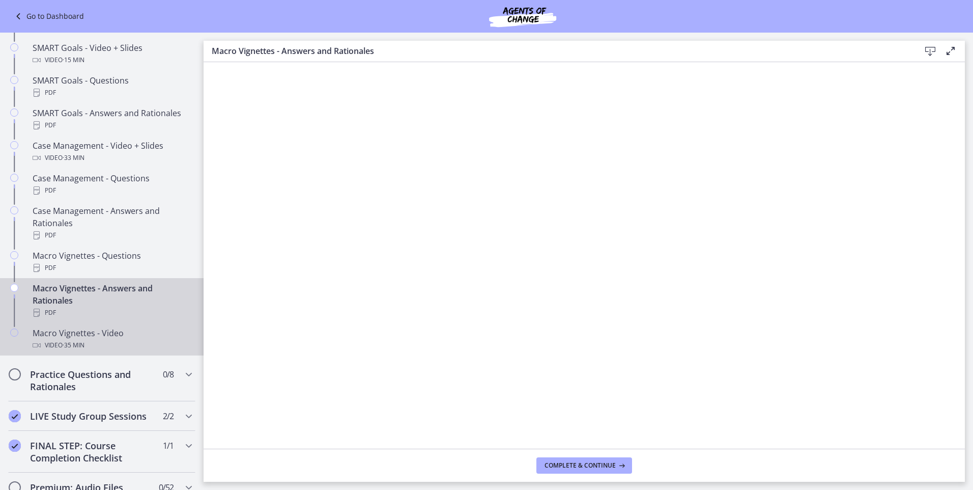
click at [86, 348] on div "Macro Vignettes - Video Video · 35 min" at bounding box center [112, 339] width 159 height 24
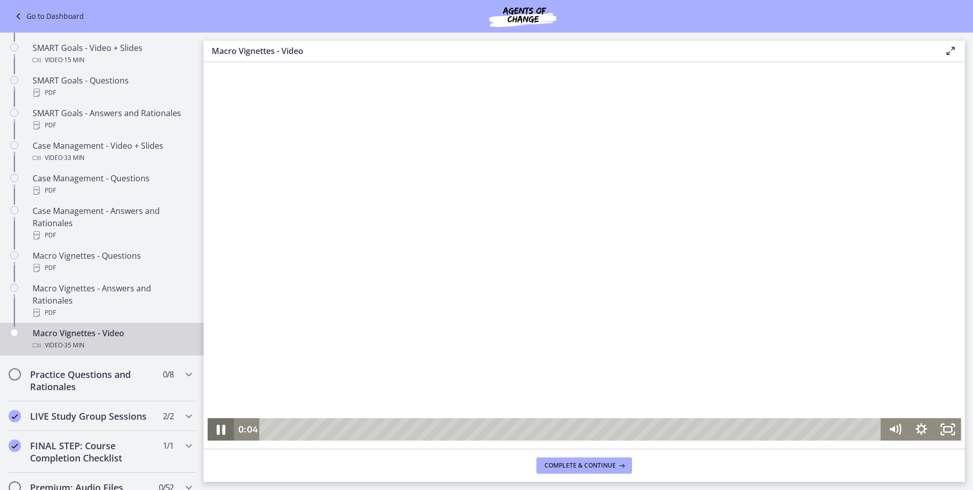
click at [217, 427] on icon "Pause" at bounding box center [221, 429] width 9 height 10
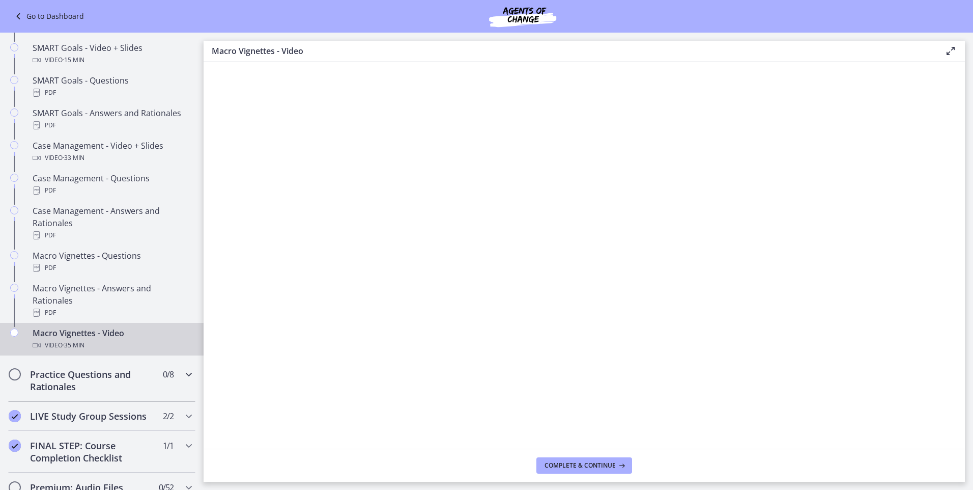
click at [149, 385] on div "Practice Questions and Rationales 0 / 8 Completed" at bounding box center [101, 380] width 187 height 42
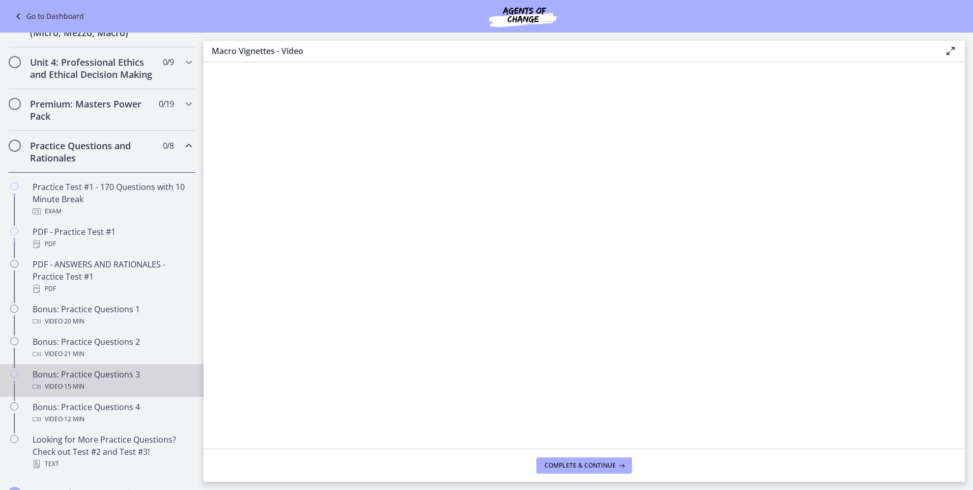
scroll to position [377, 0]
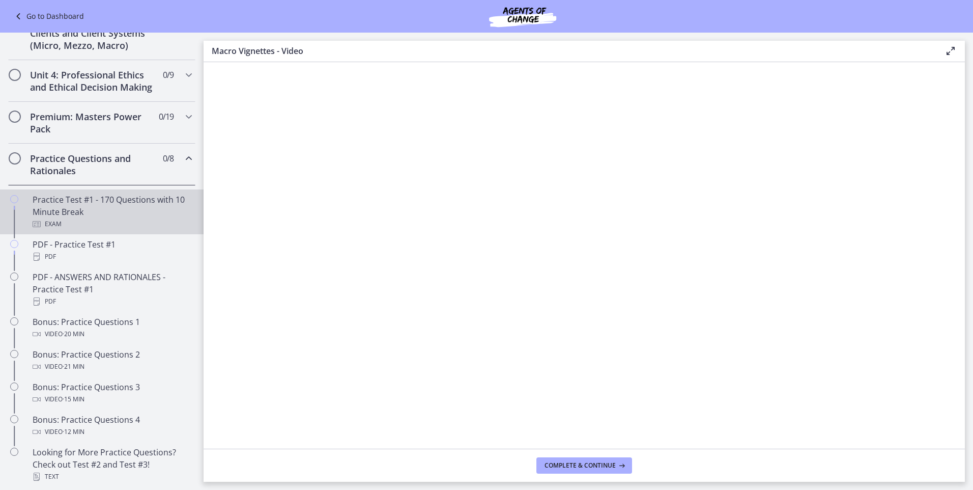
click at [112, 222] on div "Practice Test #1 - 170 Questions with 10 Minute Break Exam" at bounding box center [112, 211] width 159 height 37
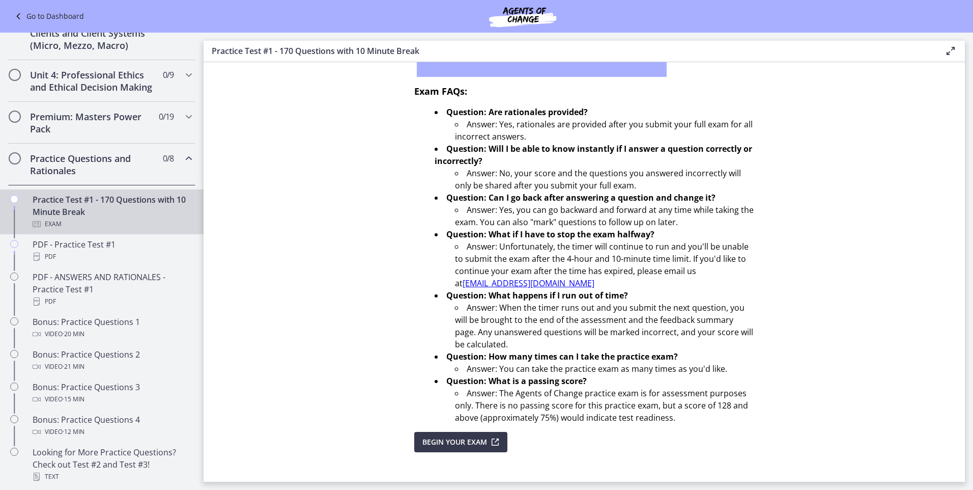
scroll to position [266, 0]
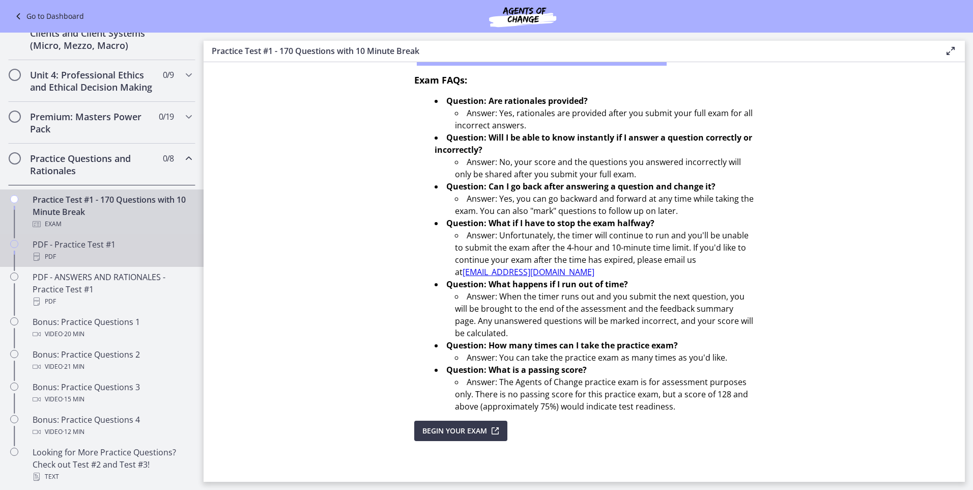
click at [66, 263] on div "PDF" at bounding box center [112, 256] width 159 height 12
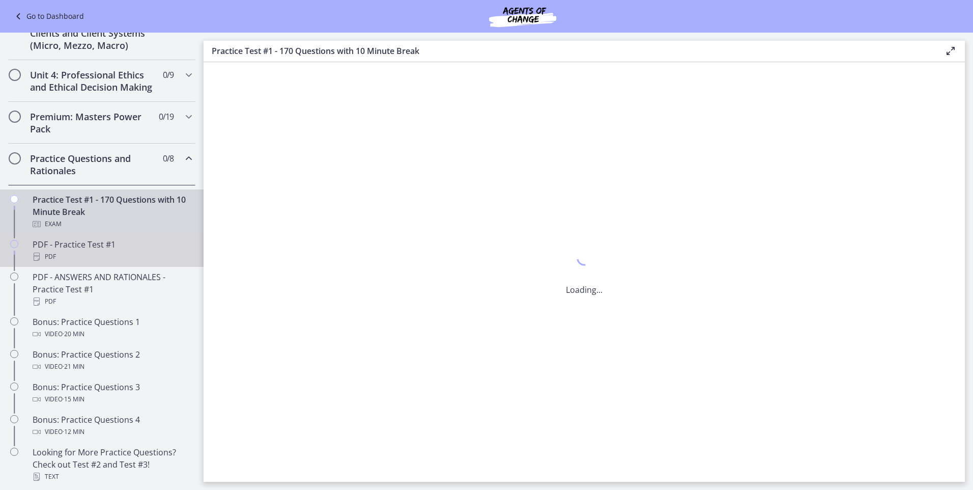
scroll to position [0, 0]
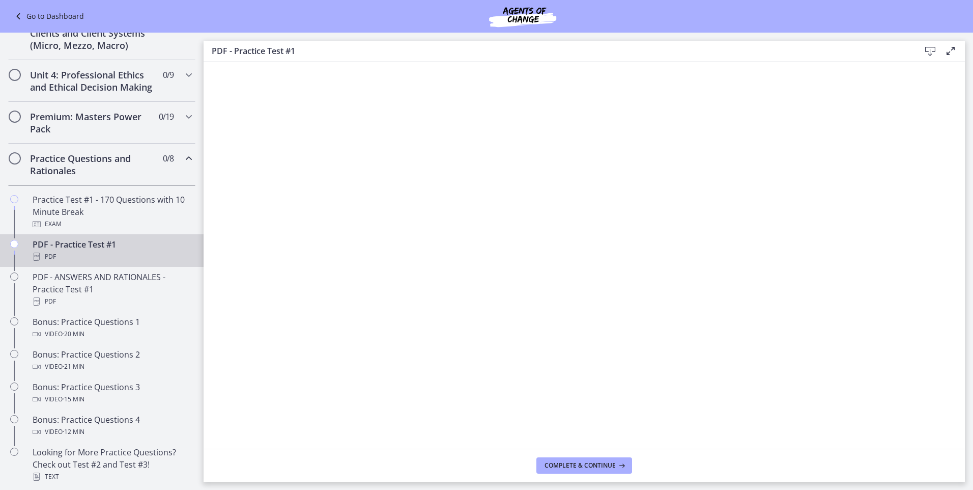
click at [931, 49] on icon at bounding box center [930, 51] width 12 height 12
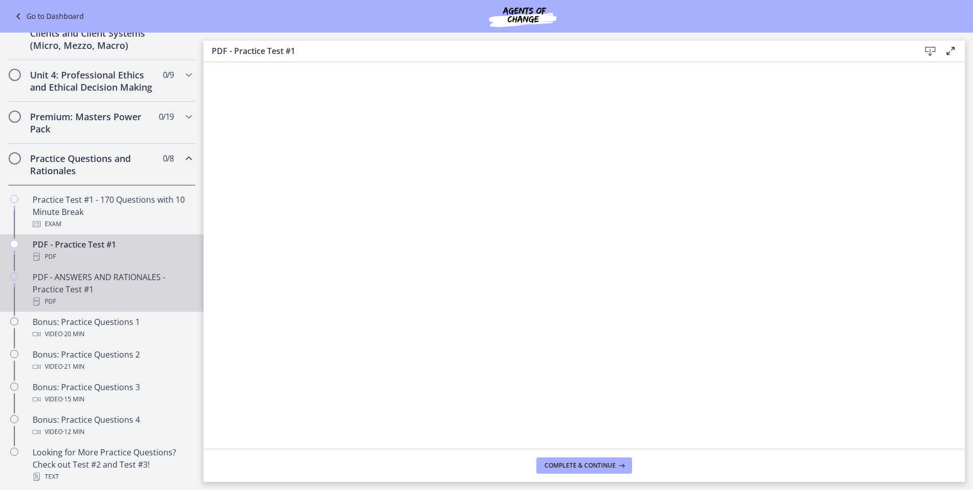
click at [81, 300] on div "PDF - ANSWERS AND RATIONALES - Practice Test #1 PDF" at bounding box center [112, 289] width 159 height 37
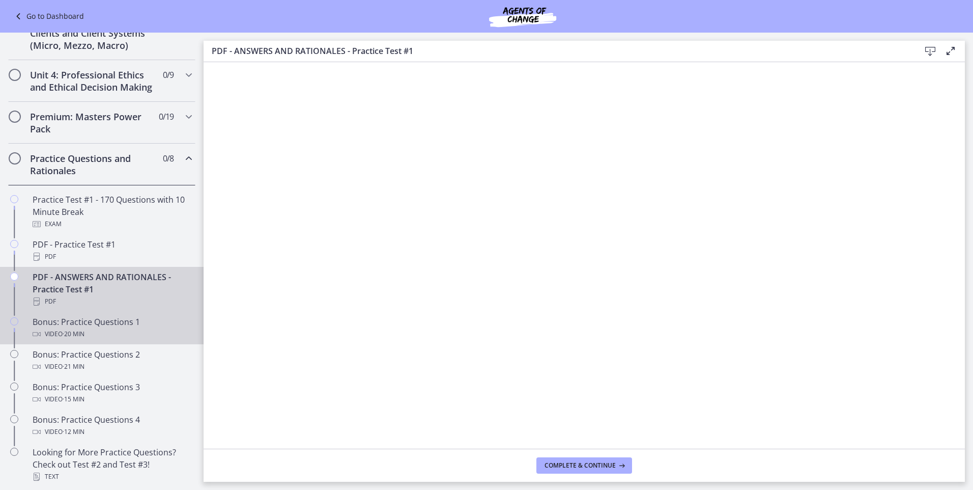
click at [123, 340] on div "Video · 20 min" at bounding box center [112, 334] width 159 height 12
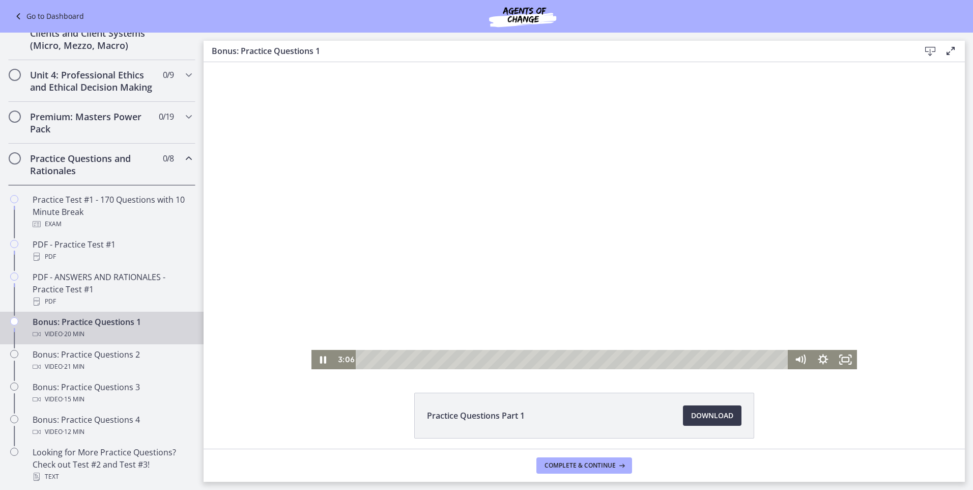
click at [426, 364] on div "Playbar" at bounding box center [573, 359] width 419 height 19
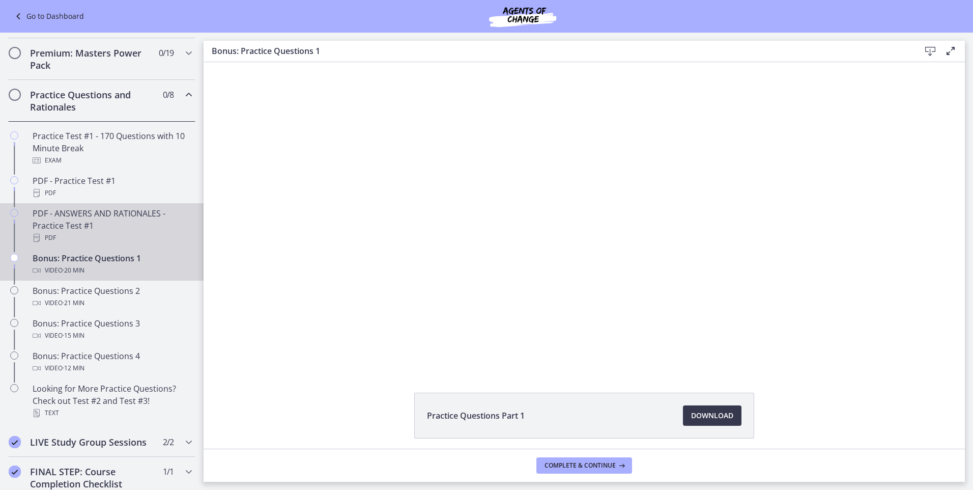
scroll to position [428, 0]
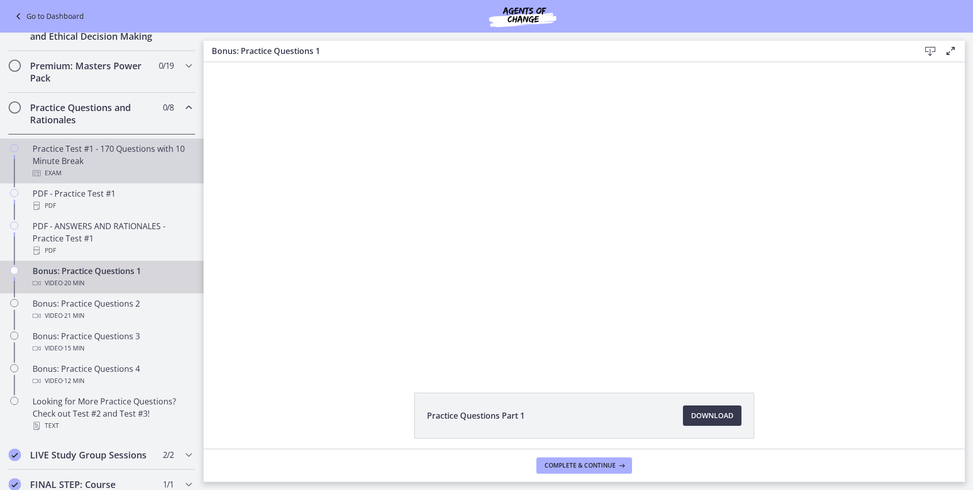
click at [83, 168] on div "Practice Test #1 - 170 Questions with 10 Minute Break Exam" at bounding box center [112, 160] width 159 height 37
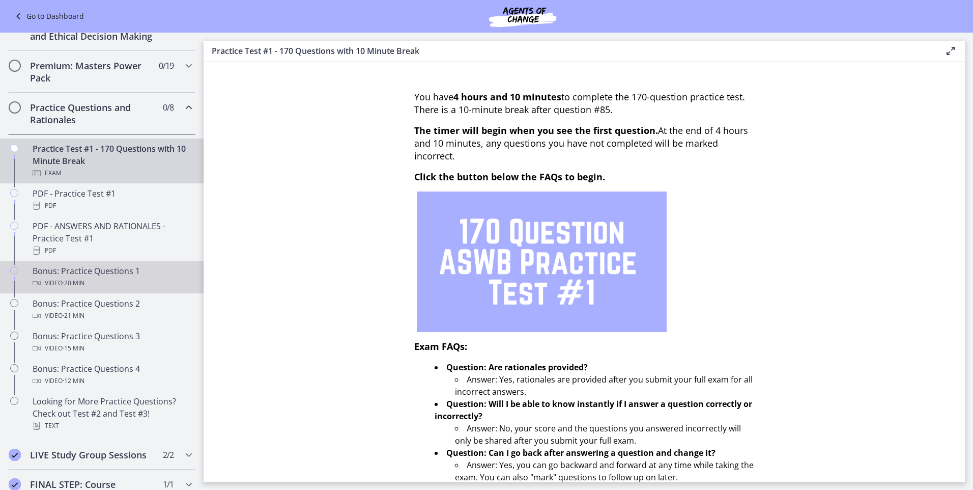
click at [91, 286] on div "Bonus: Practice Questions 1 Video · 20 min" at bounding box center [112, 277] width 159 height 24
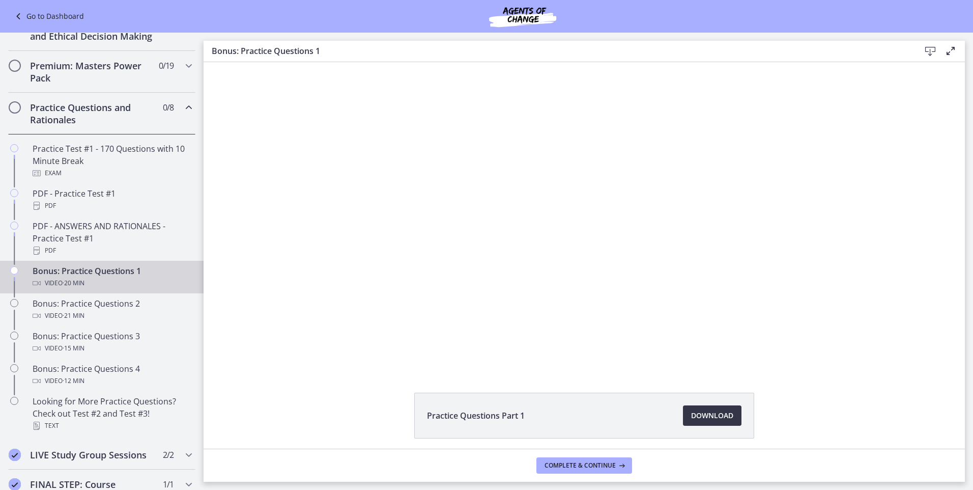
click at [688, 422] on link "Download Opens in a new window" at bounding box center [712, 415] width 59 height 20
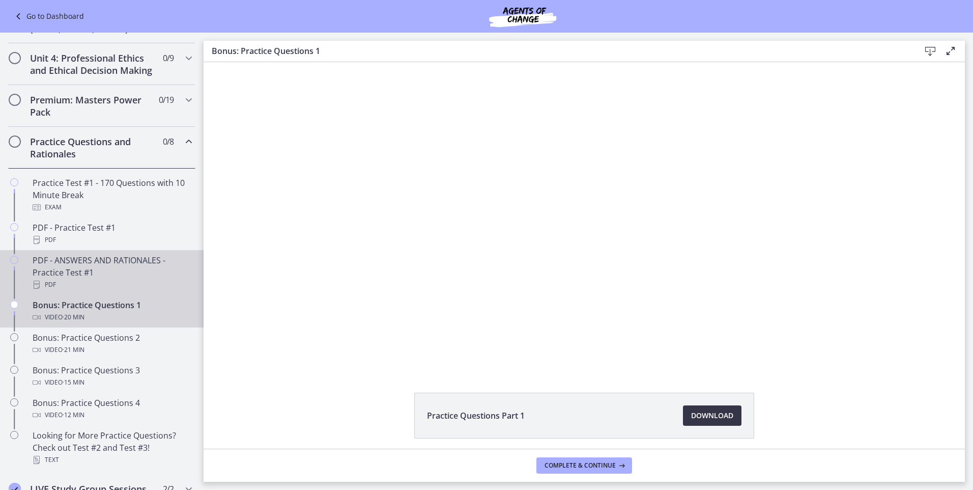
scroll to position [377, 0]
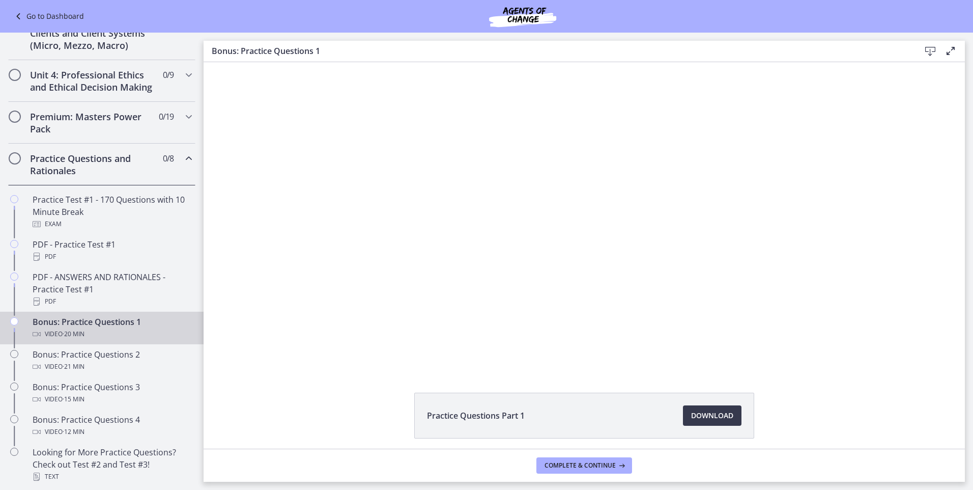
click at [113, 177] on h2 "Practice Questions and Rationales" at bounding box center [92, 164] width 124 height 24
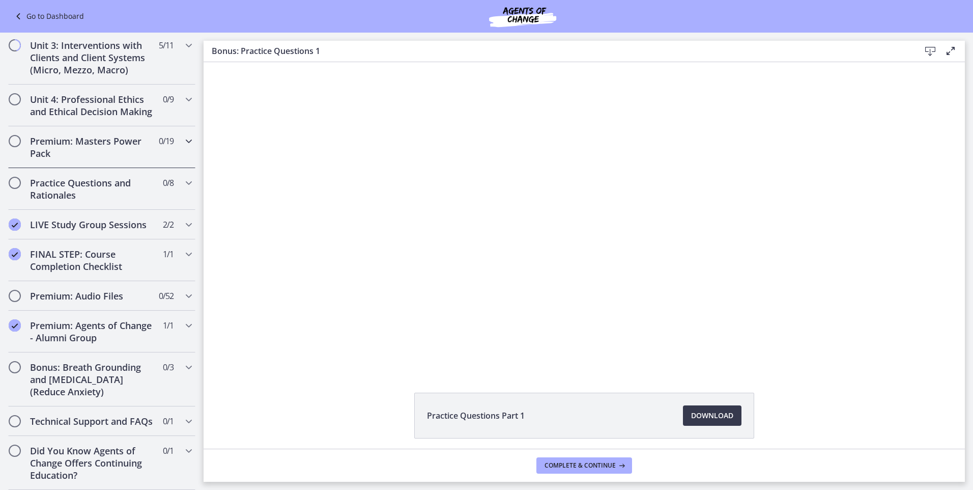
click at [121, 148] on div "Premium: Masters Power Pack 0 / 19 Completed" at bounding box center [101, 147] width 187 height 42
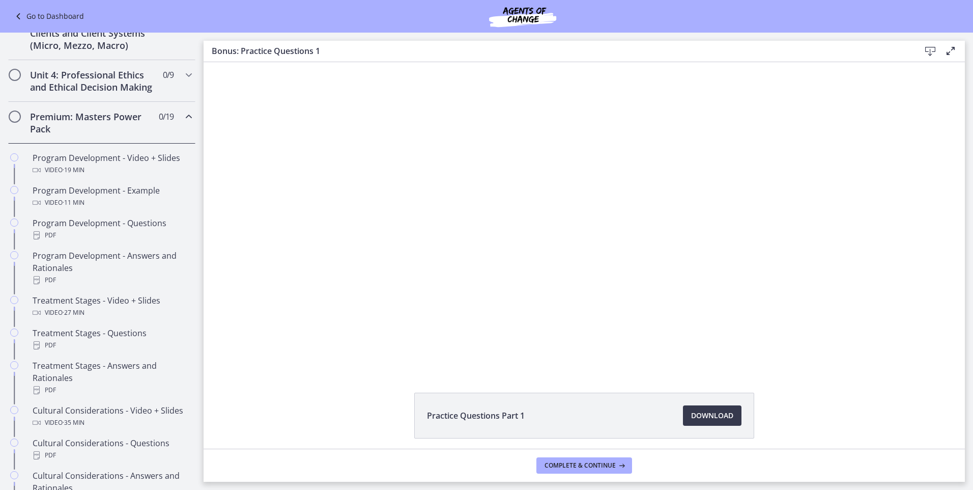
click at [121, 143] on div "Premium: Masters Power Pack 0 / 19 Completed" at bounding box center [101, 123] width 187 height 42
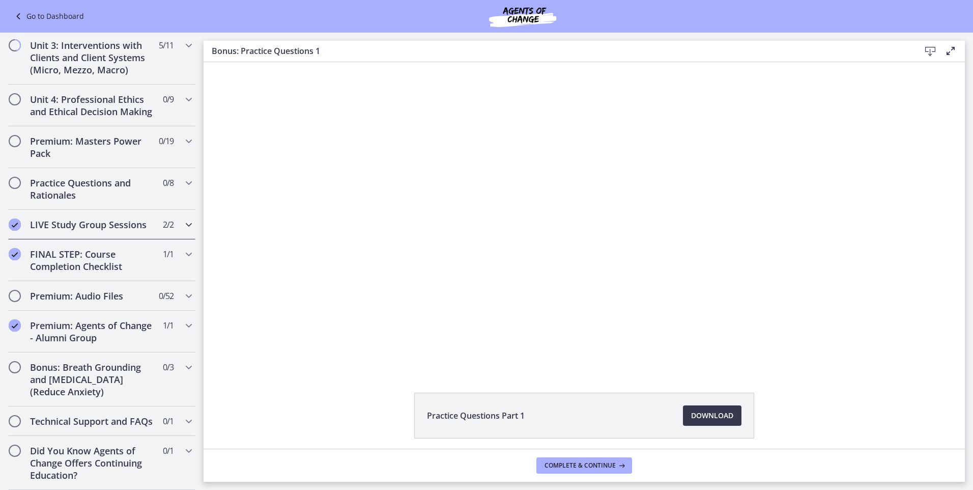
click at [101, 218] on h2 "LIVE Study Group Sessions" at bounding box center [92, 224] width 124 height 12
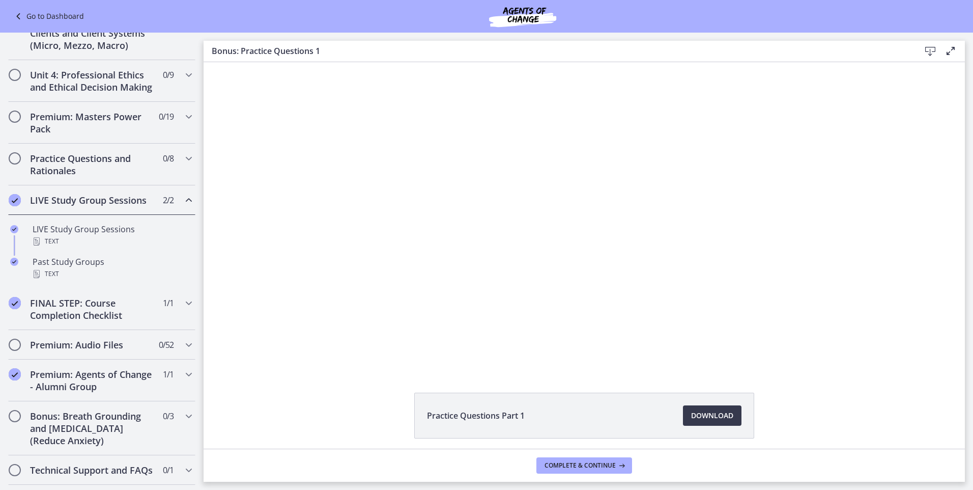
click at [101, 206] on h2 "LIVE Study Group Sessions" at bounding box center [92, 200] width 124 height 12
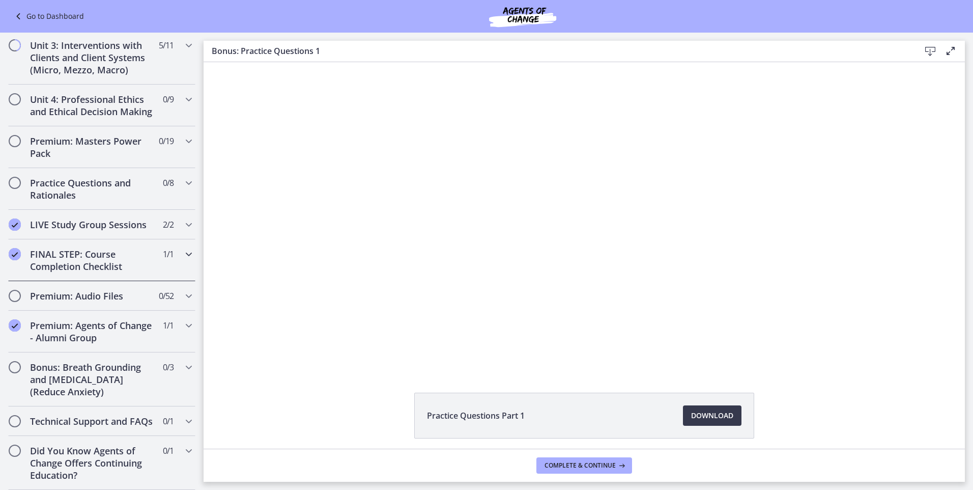
click at [90, 248] on h2 "FINAL STEP: Course Completion Checklist" at bounding box center [92, 260] width 124 height 24
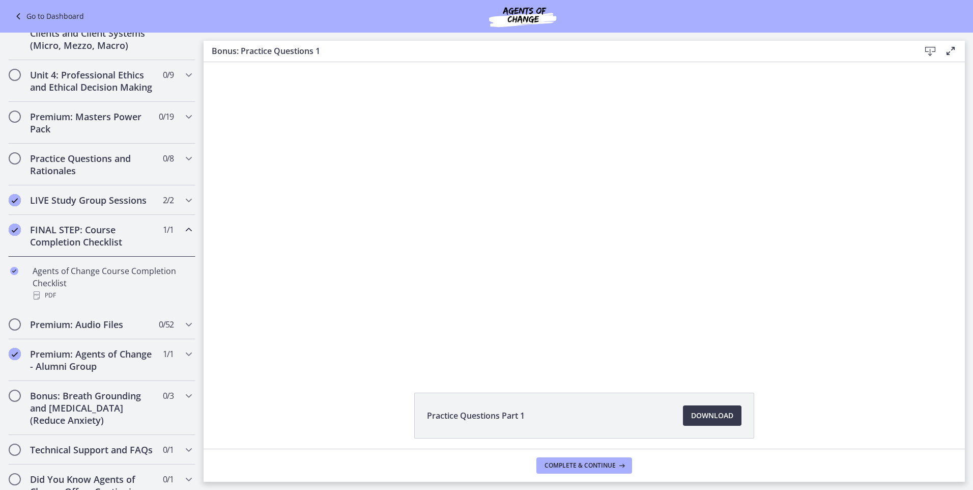
click at [90, 247] on h2 "FINAL STEP: Course Completion Checklist" at bounding box center [92, 235] width 124 height 24
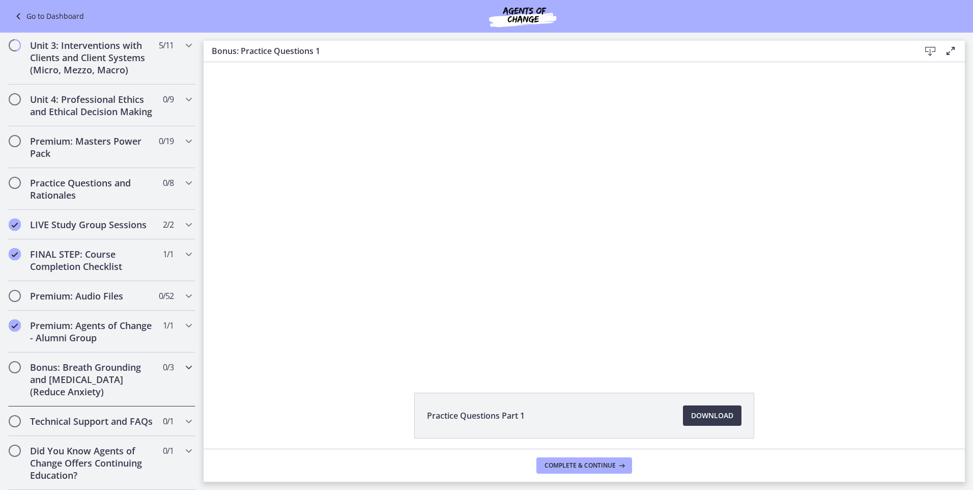
click at [71, 385] on h2 "Bonus: Breath Grounding and [MEDICAL_DATA] (Reduce Anxiety)" at bounding box center [92, 379] width 124 height 37
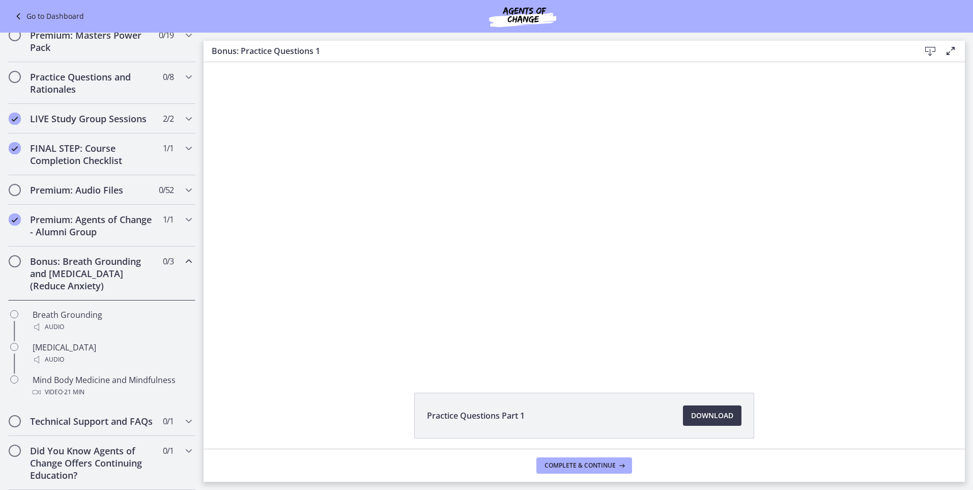
scroll to position [483, 0]
